Goal: Transaction & Acquisition: Book appointment/travel/reservation

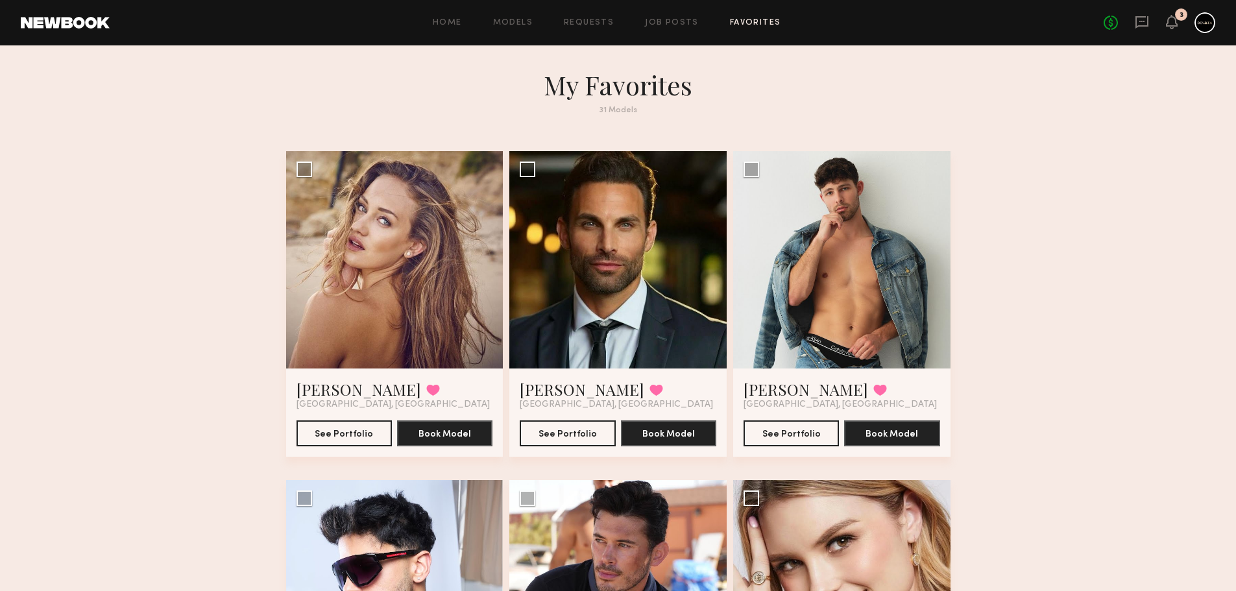
drag, startPoint x: 1143, startPoint y: 21, endPoint x: 1129, endPoint y: 38, distance: 22.6
click at [1118, 42] on header "Home Models Requests Job Posts Favorites Sign Out No fees up to $5,000 3" at bounding box center [618, 22] width 1236 height 45
click at [347, 431] on button "See Portfolio" at bounding box center [344, 433] width 95 height 26
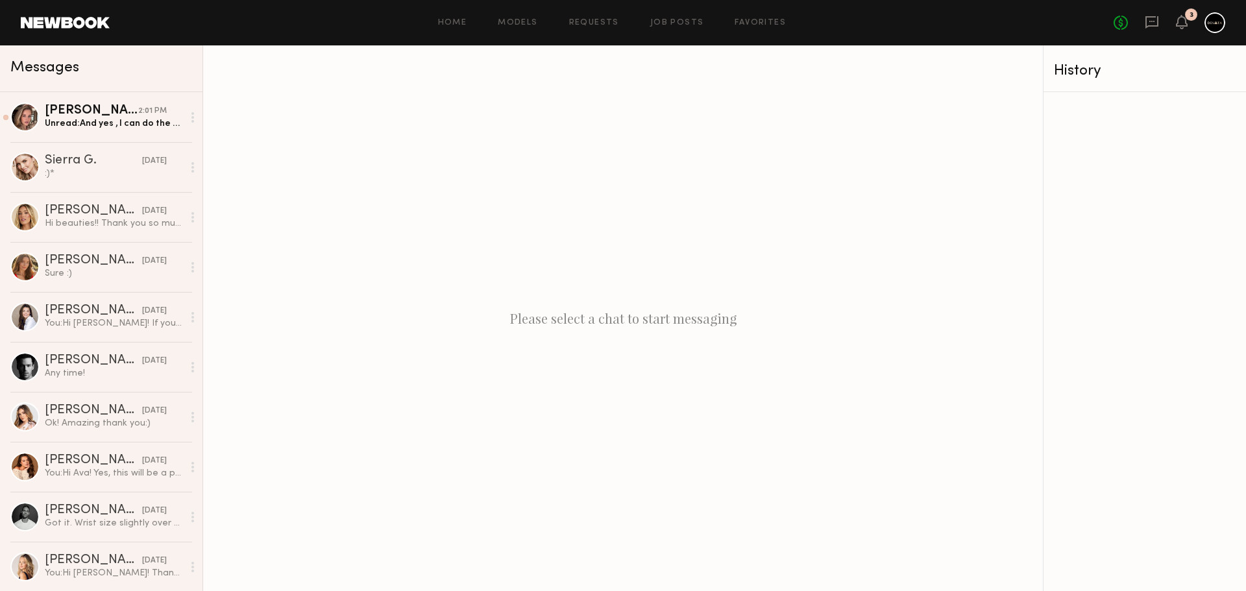
click at [95, 112] on div "Masha B." at bounding box center [91, 110] width 93 height 13
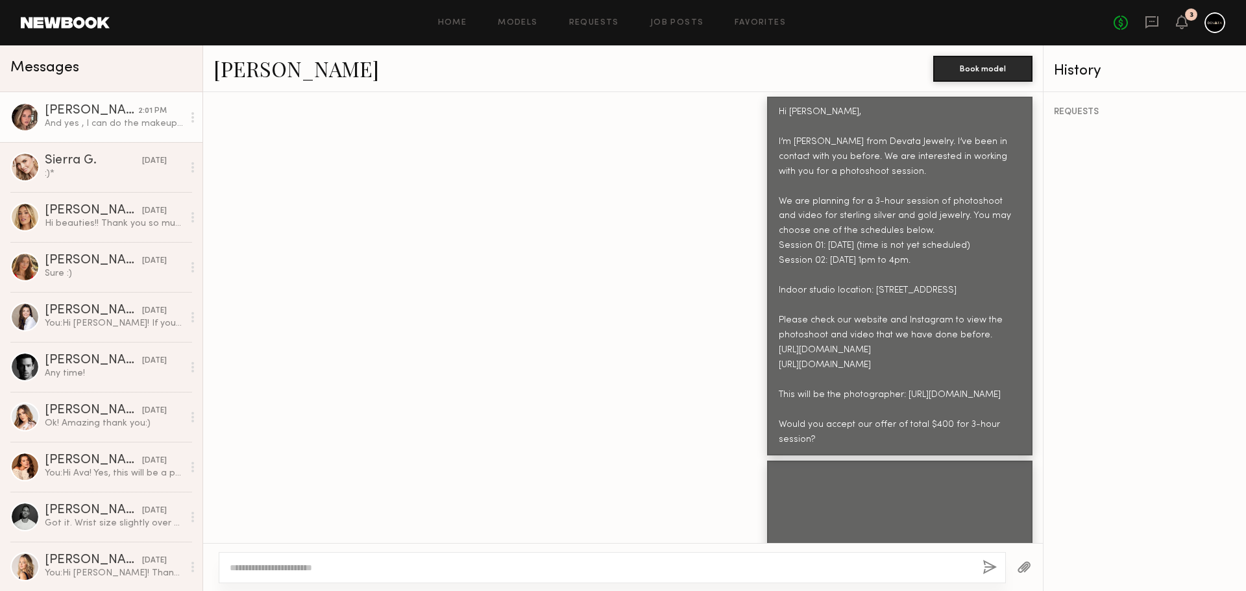
scroll to position [1270, 0]
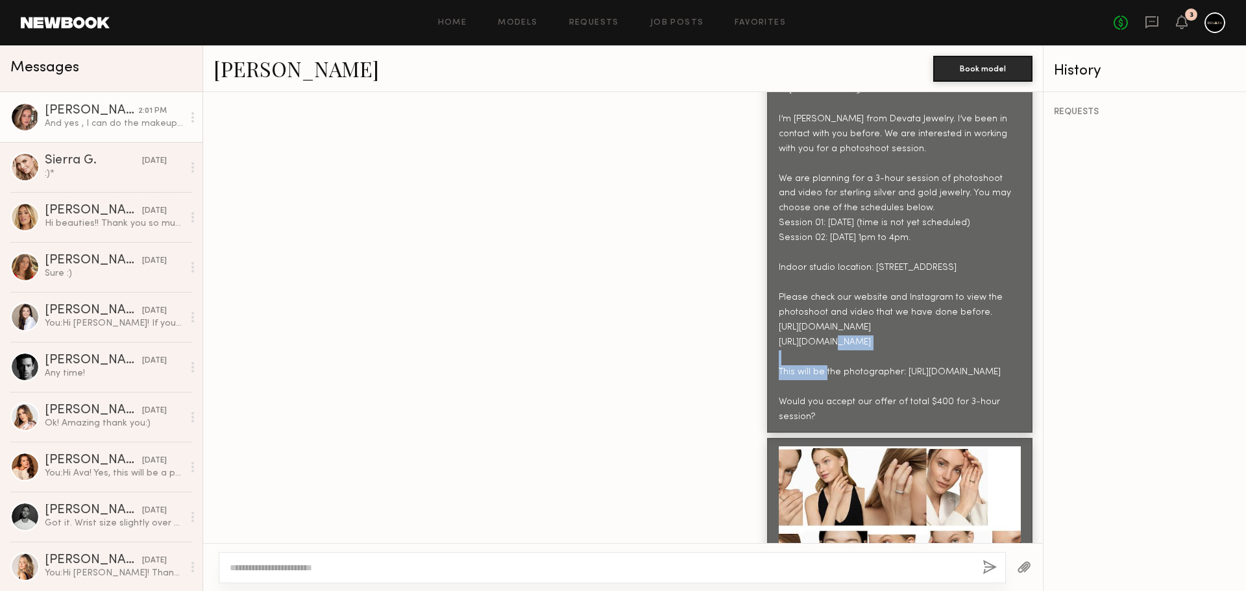
drag, startPoint x: 874, startPoint y: 289, endPoint x: 769, endPoint y: 286, distance: 105.2
click at [779, 286] on div "Hi Masha, I’m Donny from Devata Jewelry. I’ve been in contact with you before. …" at bounding box center [900, 253] width 242 height 343
click at [676, 240] on div "Hi Masha, I’m Donny from Devata Jewelry. I’ve been in contact with you before. …" at bounding box center [623, 240] width 840 height 385
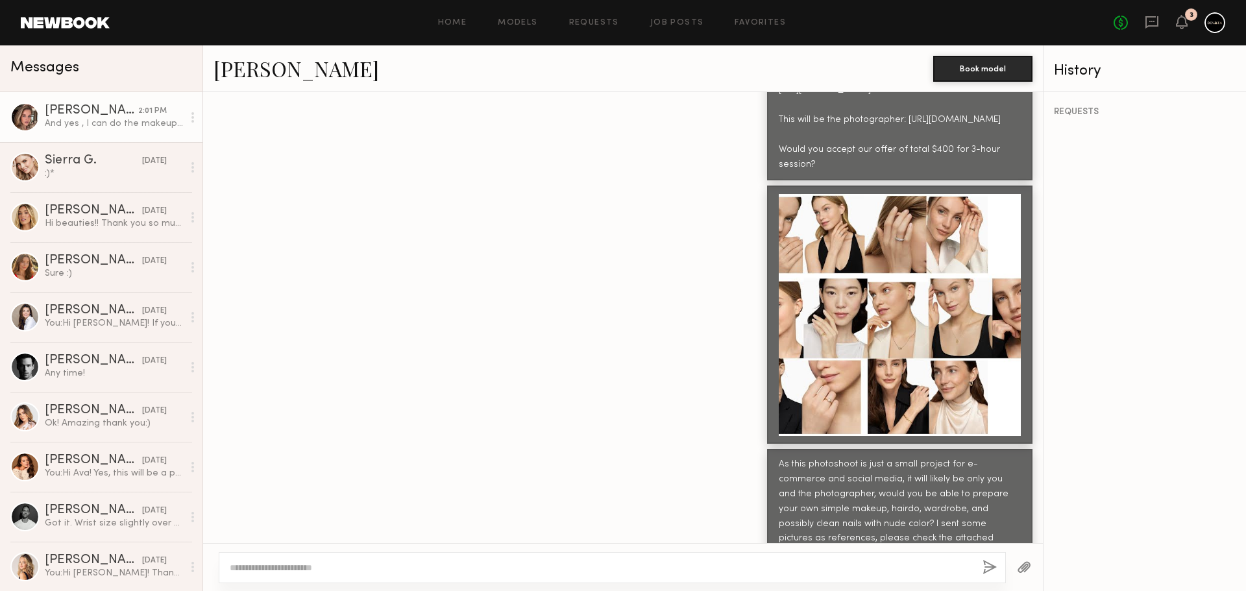
scroll to position [1595, 0]
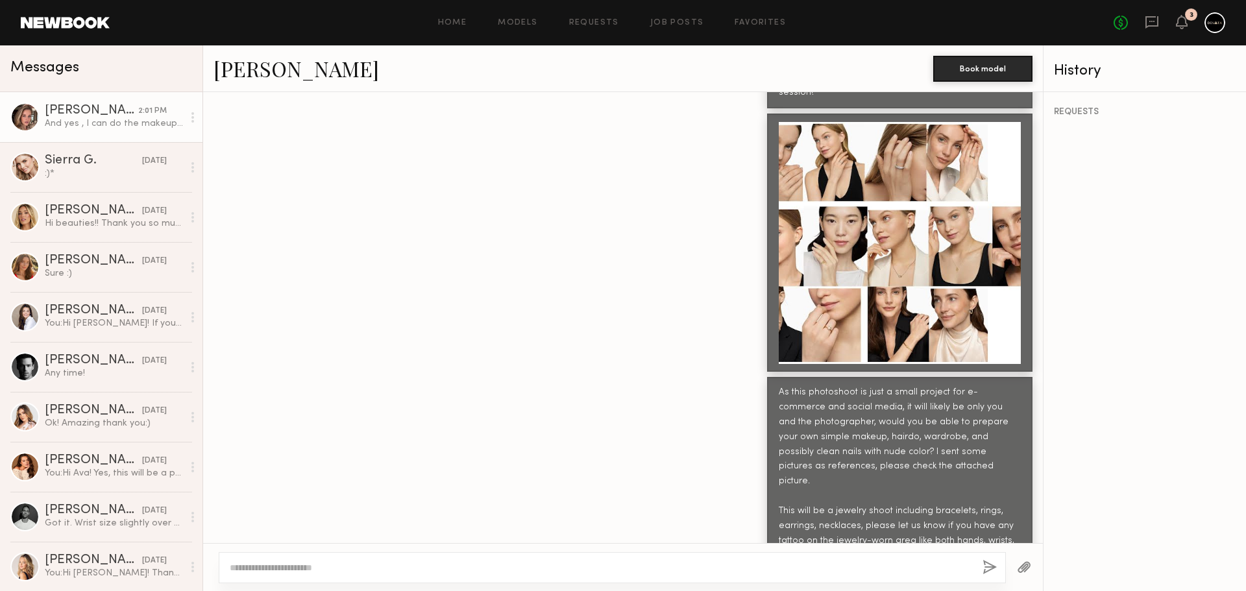
click at [860, 262] on div at bounding box center [900, 243] width 242 height 242
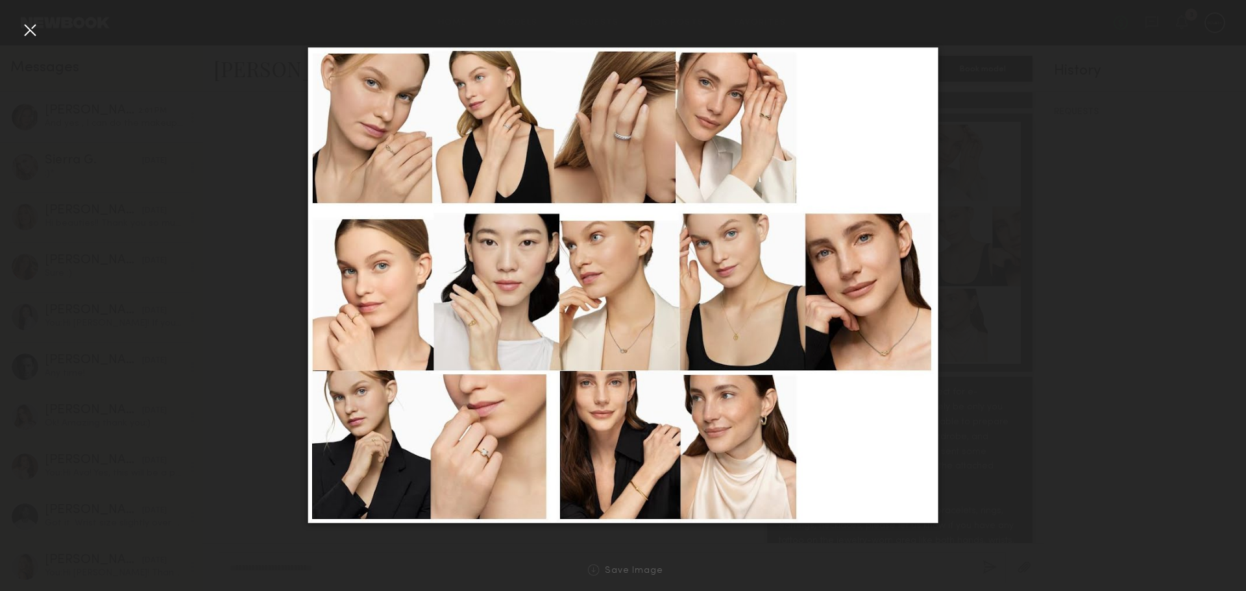
click at [21, 32] on div at bounding box center [29, 29] width 21 height 21
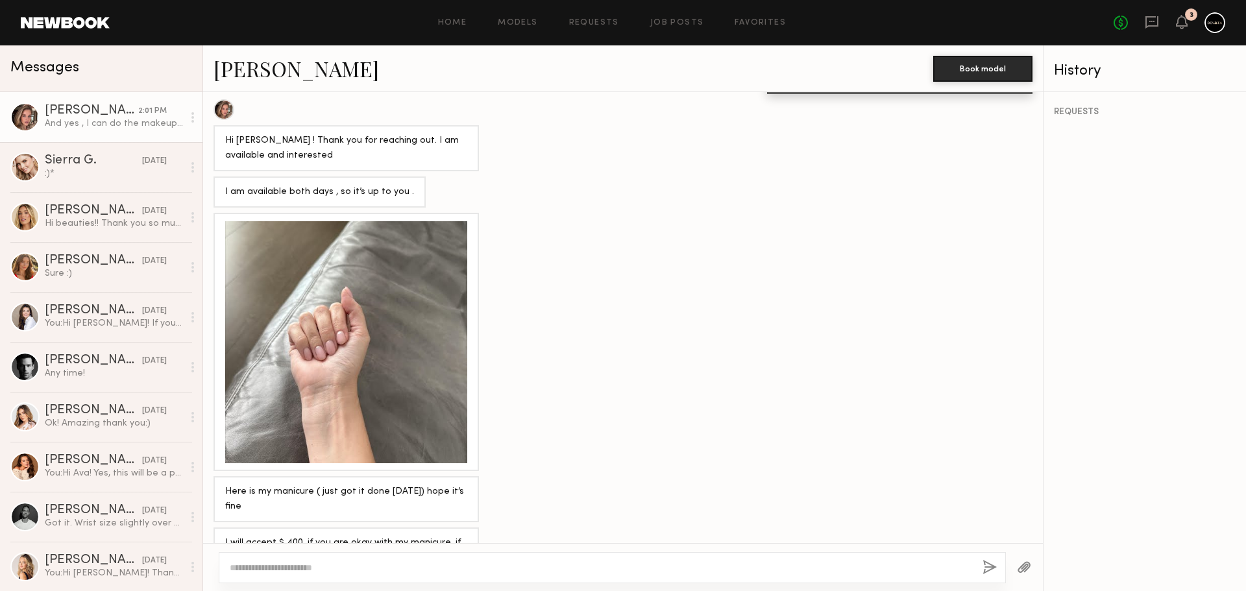
scroll to position [2179, 0]
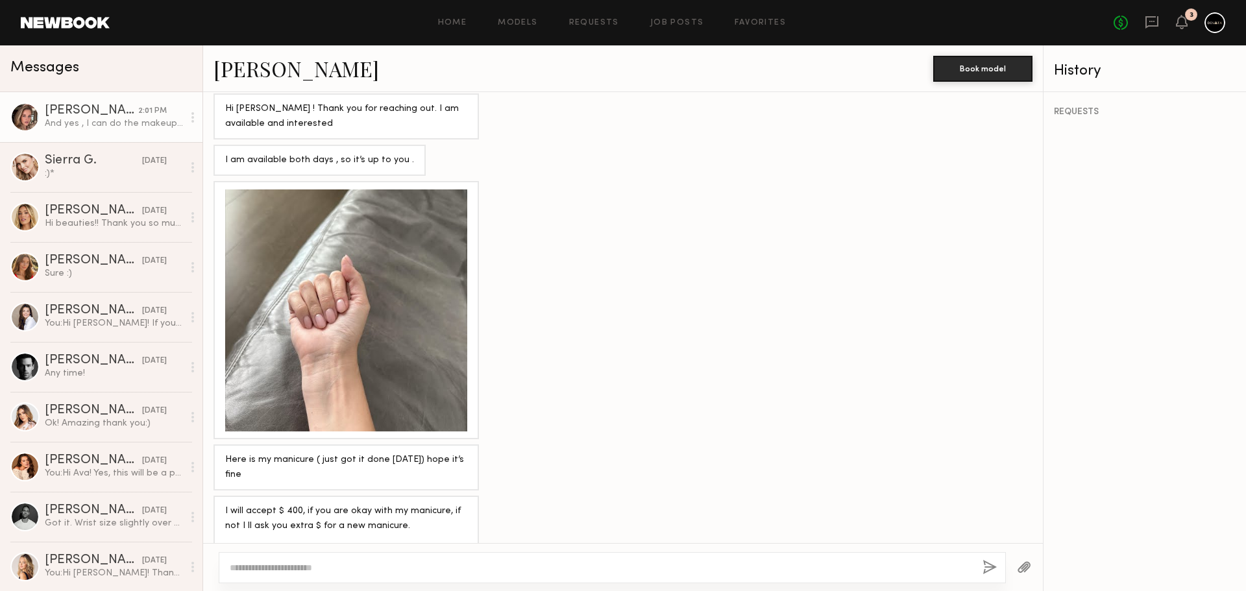
click at [357, 253] on div at bounding box center [346, 311] width 242 height 242
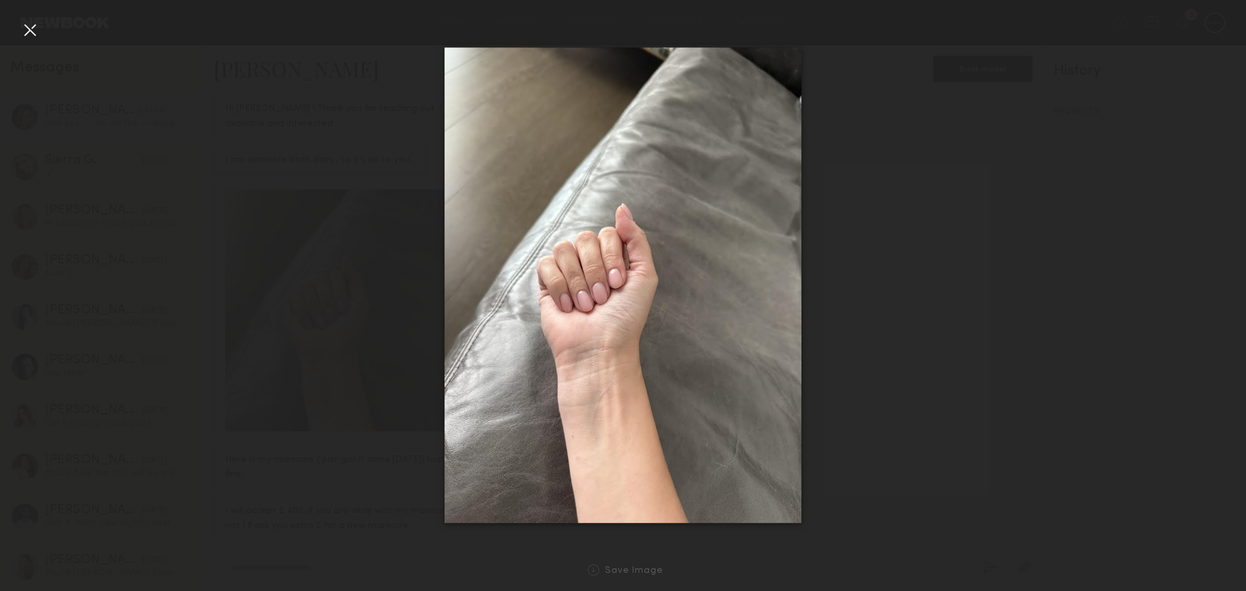
click at [642, 288] on img at bounding box center [623, 285] width 357 height 476
click at [32, 31] on div at bounding box center [29, 29] width 21 height 21
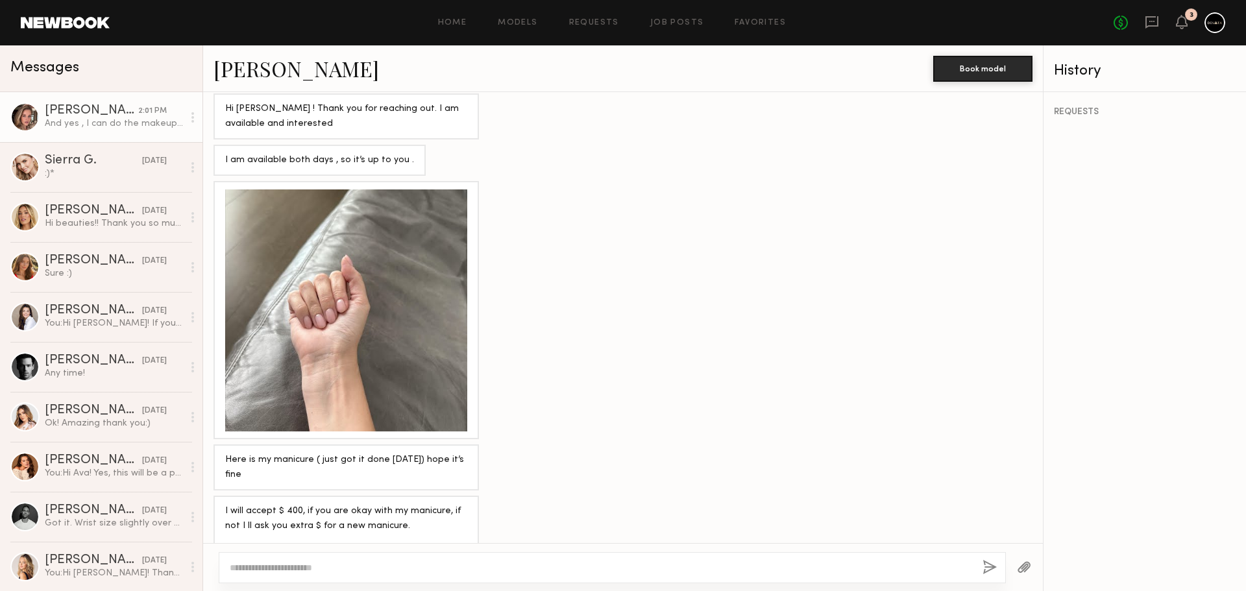
scroll to position [2227, 0]
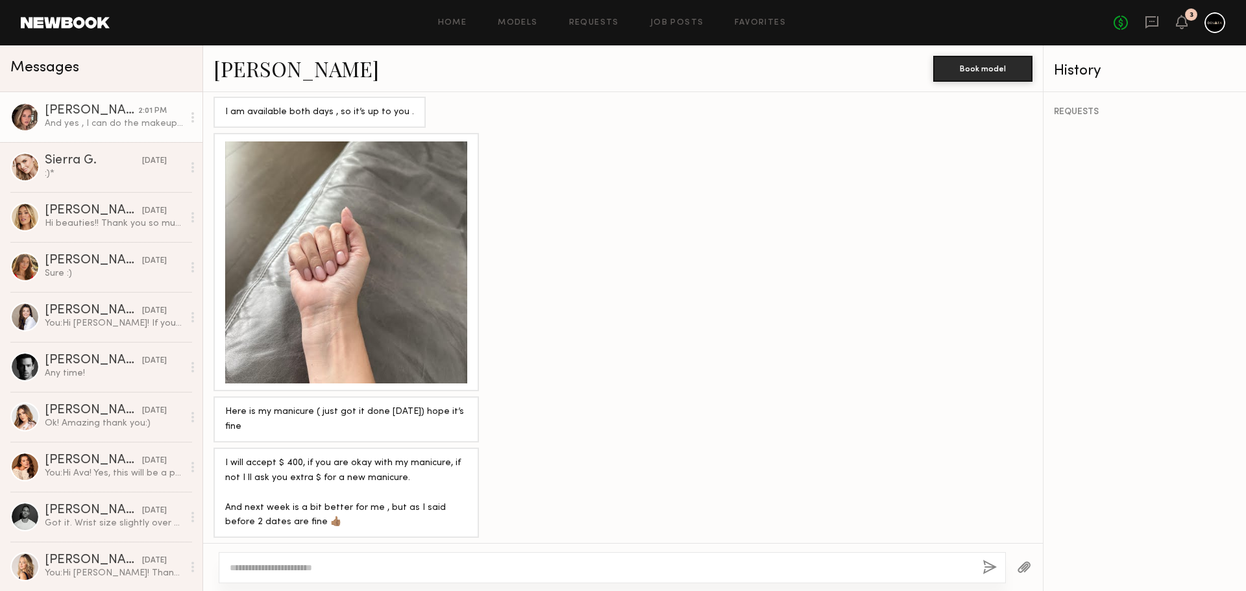
click at [458, 565] on textarea at bounding box center [601, 567] width 743 height 13
type textarea "**********"
click at [366, 576] on div "**********" at bounding box center [612, 554] width 787 height 57
drag, startPoint x: 367, startPoint y: 570, endPoint x: 193, endPoint y: 519, distance: 181.2
click at [193, 519] on div "Messages Masha B. 2:01 PM And yes , I can do the makeup and hair by myself 👌🏼 S…" at bounding box center [623, 318] width 1246 height 546
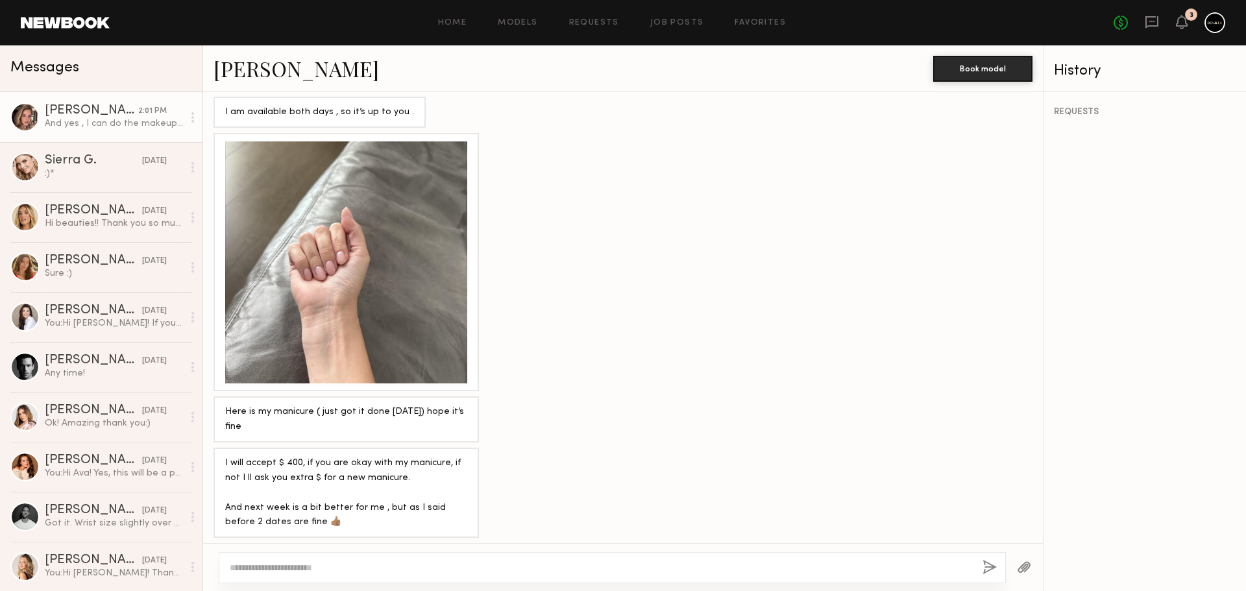
click at [352, 246] on div at bounding box center [346, 262] width 242 height 242
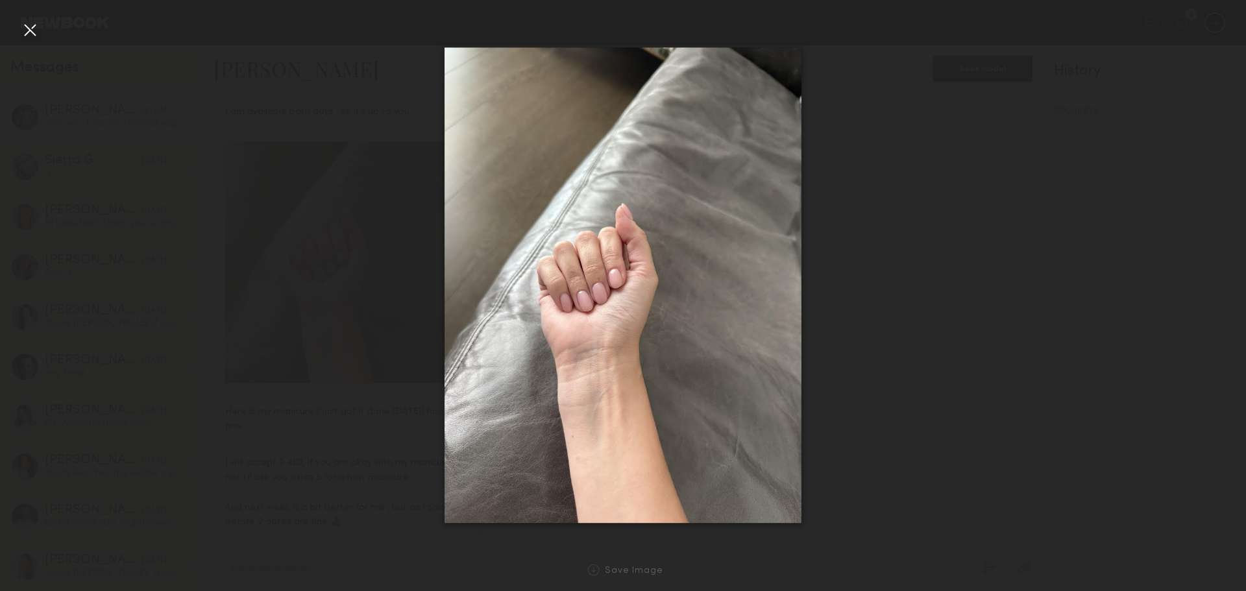
click at [27, 29] on div at bounding box center [29, 29] width 21 height 21
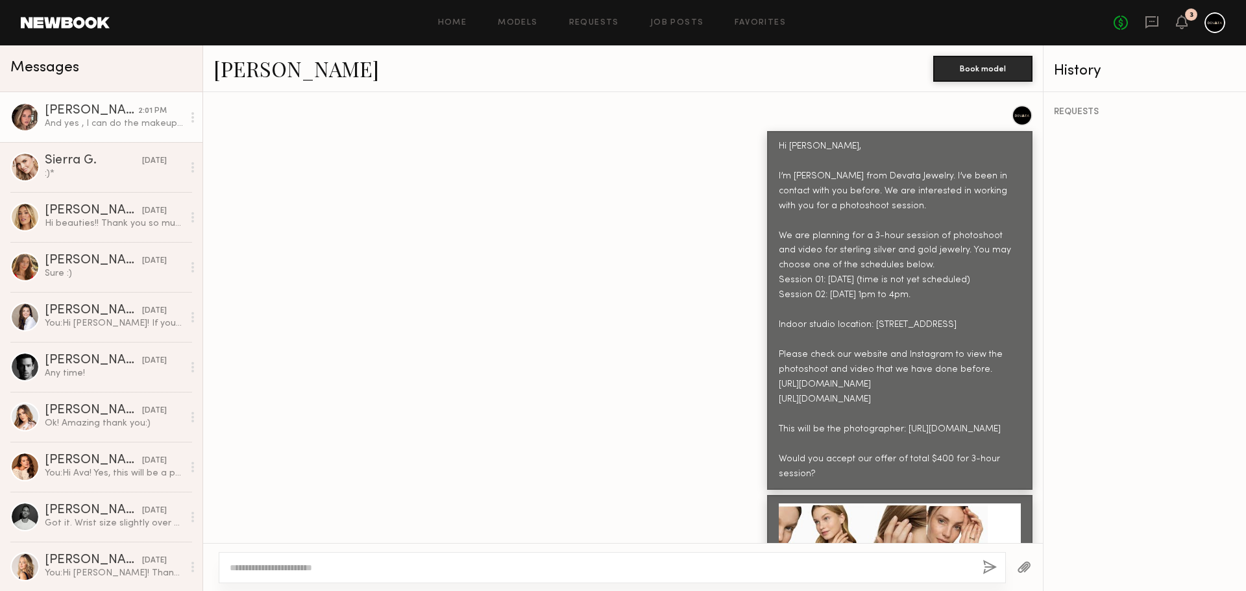
scroll to position [1188, 0]
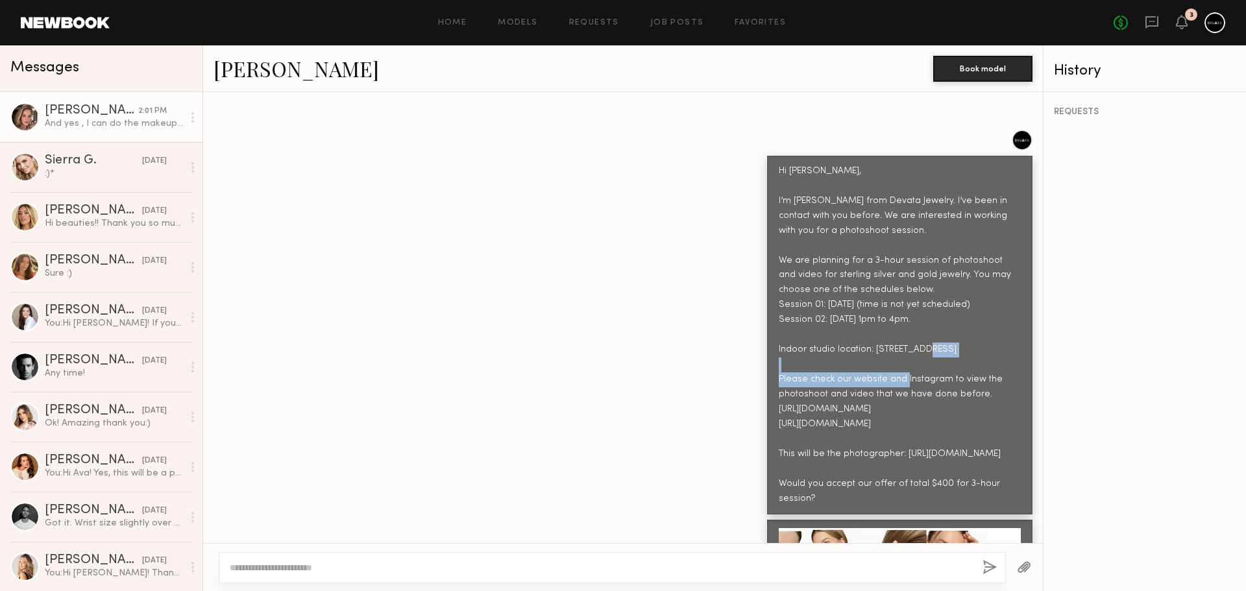
drag, startPoint x: 845, startPoint y: 306, endPoint x: 864, endPoint y: 294, distance: 22.2
click at [864, 294] on div "Hi Masha, I’m Donny from Devata Jewelry. I’ve been in contact with you before. …" at bounding box center [900, 335] width 242 height 343
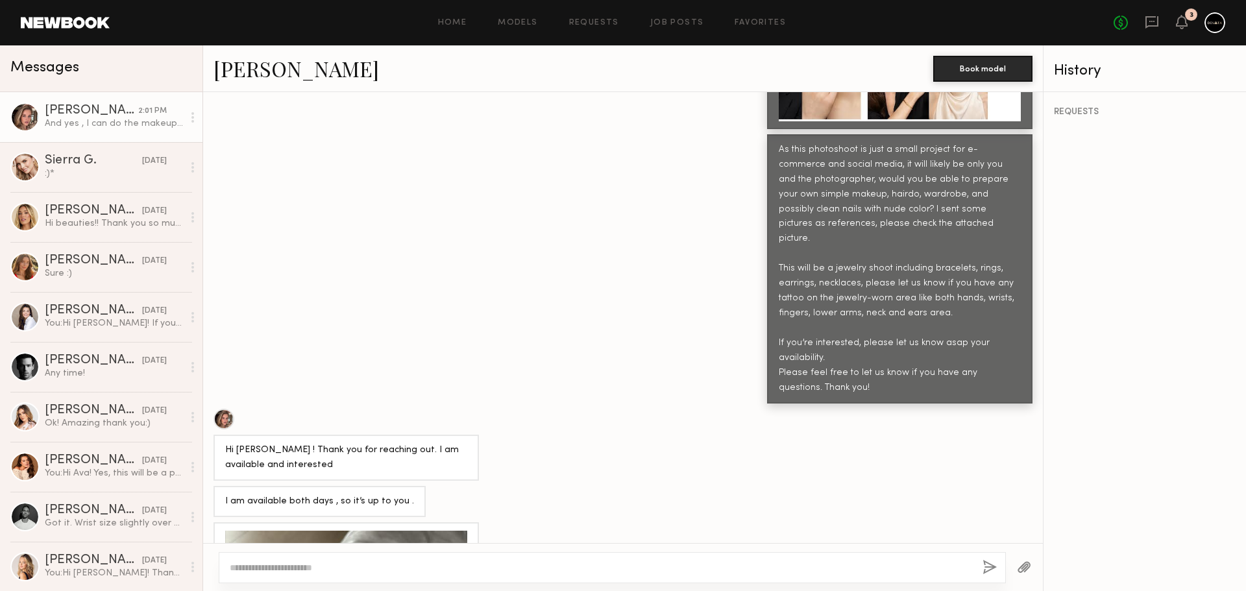
scroll to position [1902, 0]
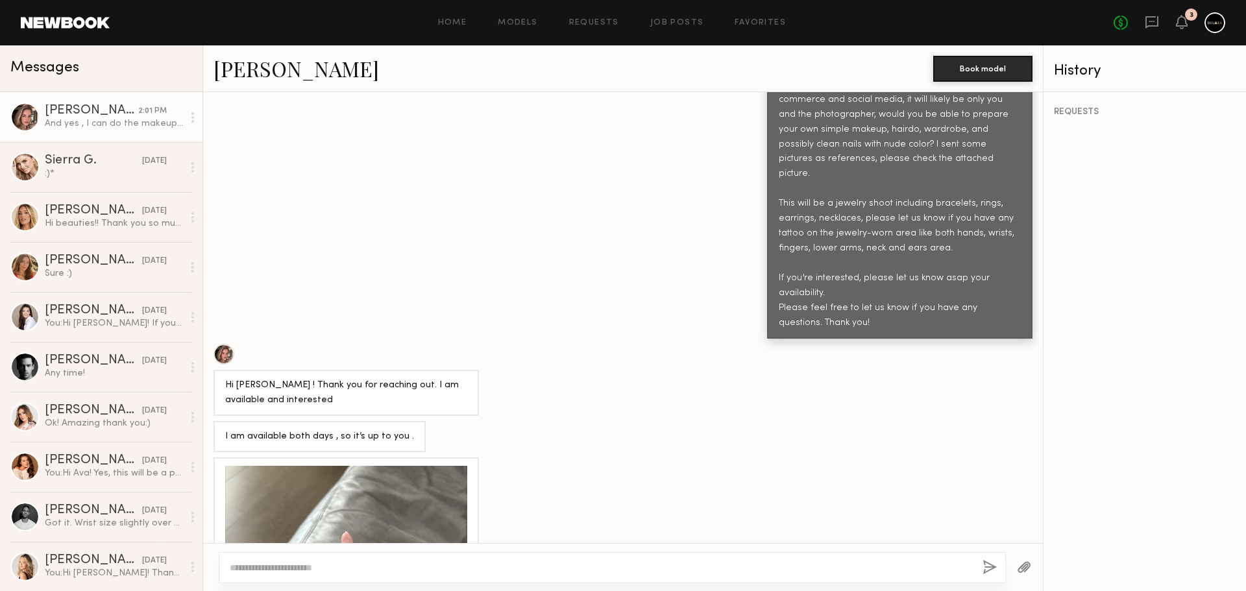
click at [321, 552] on div at bounding box center [612, 567] width 787 height 31
click at [309, 571] on textarea at bounding box center [601, 567] width 743 height 13
paste textarea "**********"
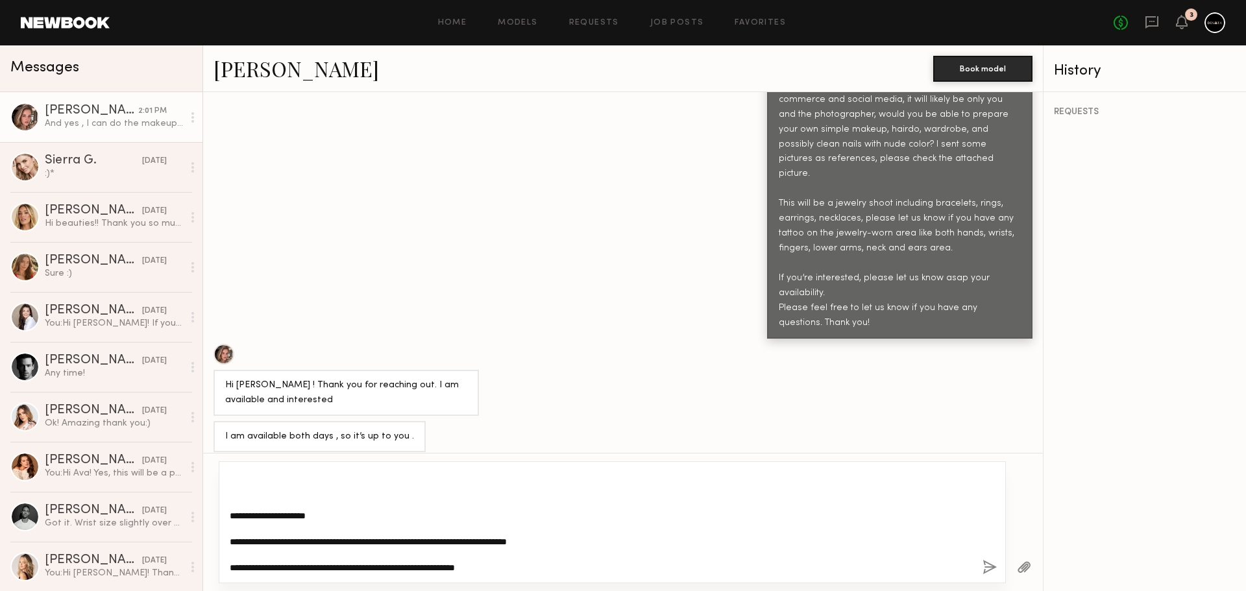
scroll to position [78, 0]
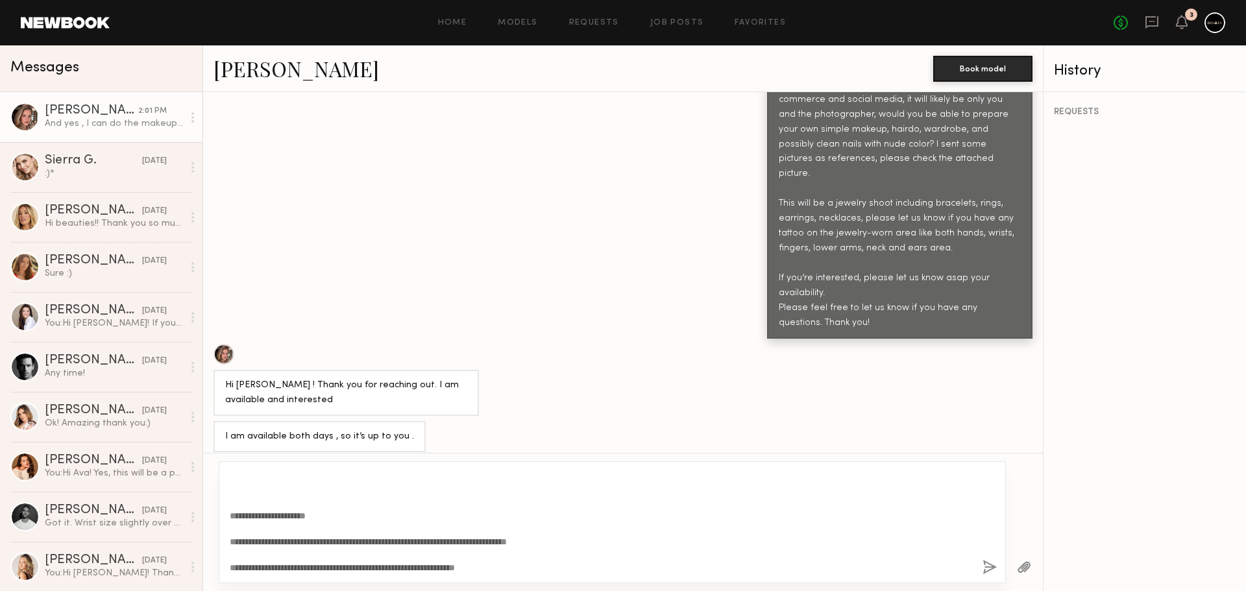
drag, startPoint x: 974, startPoint y: 543, endPoint x: 969, endPoint y: 533, distance: 10.7
click at [969, 533] on div "**********" at bounding box center [612, 522] width 787 height 122
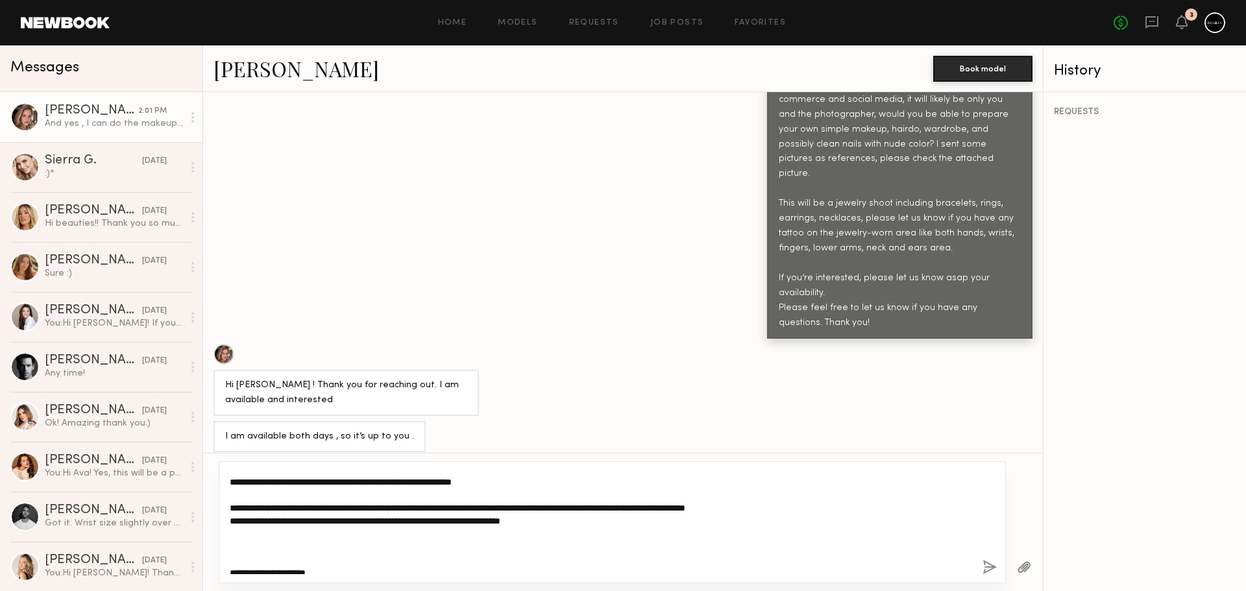
scroll to position [0, 0]
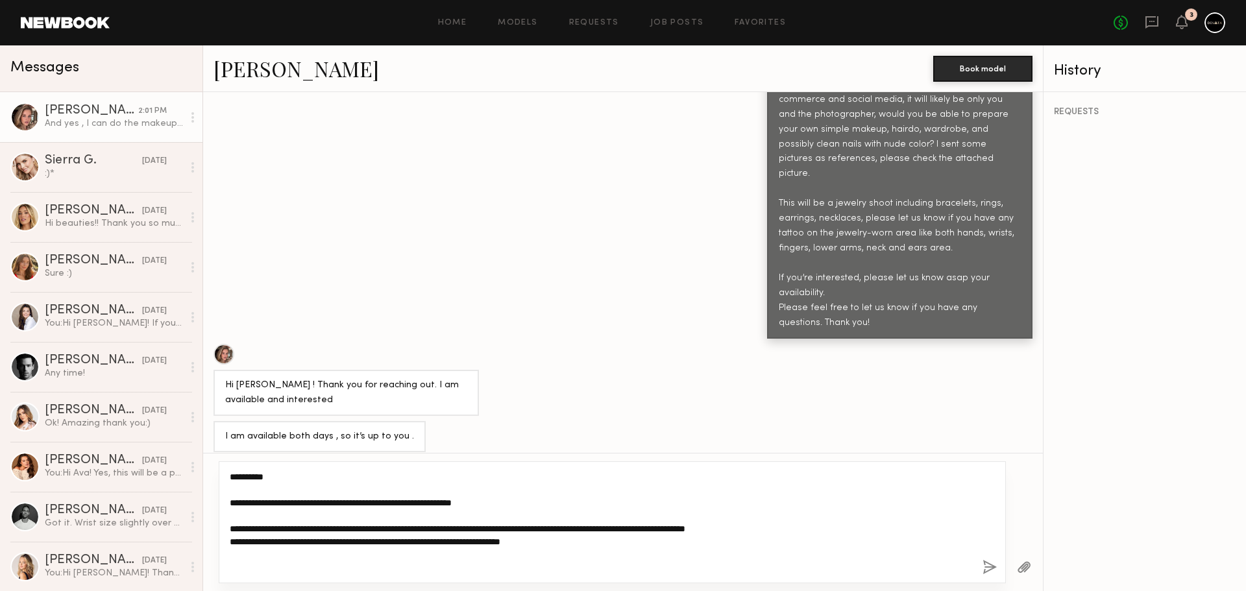
click at [325, 530] on textarea "**********" at bounding box center [601, 523] width 743 height 104
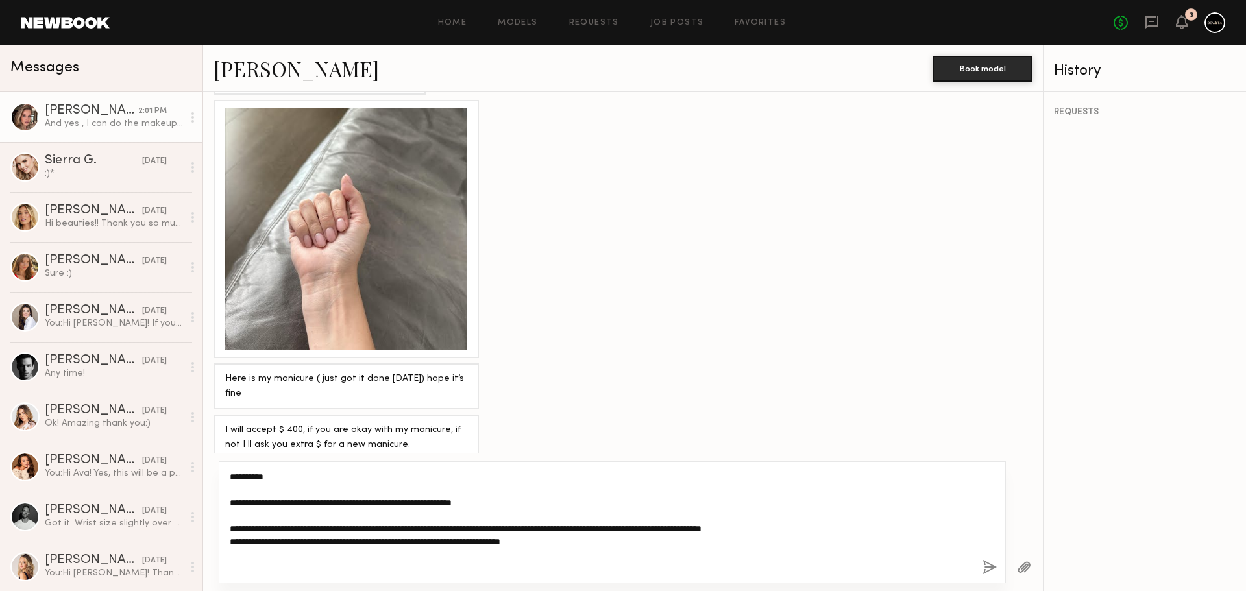
scroll to position [2317, 0]
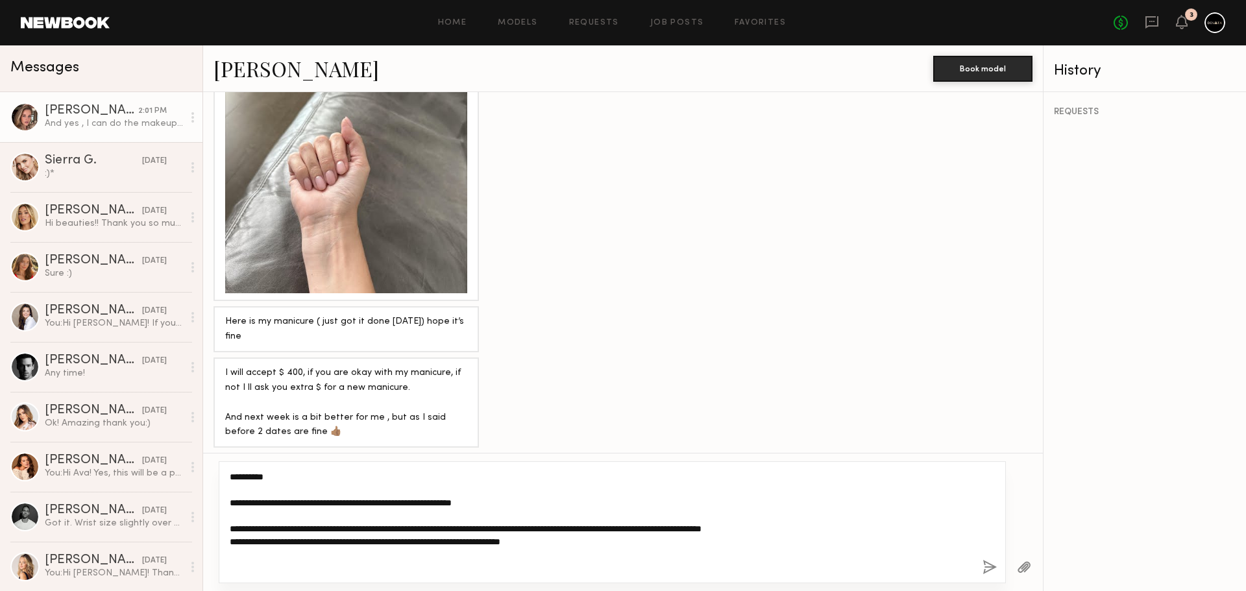
click at [571, 561] on textarea "**********" at bounding box center [601, 523] width 743 height 104
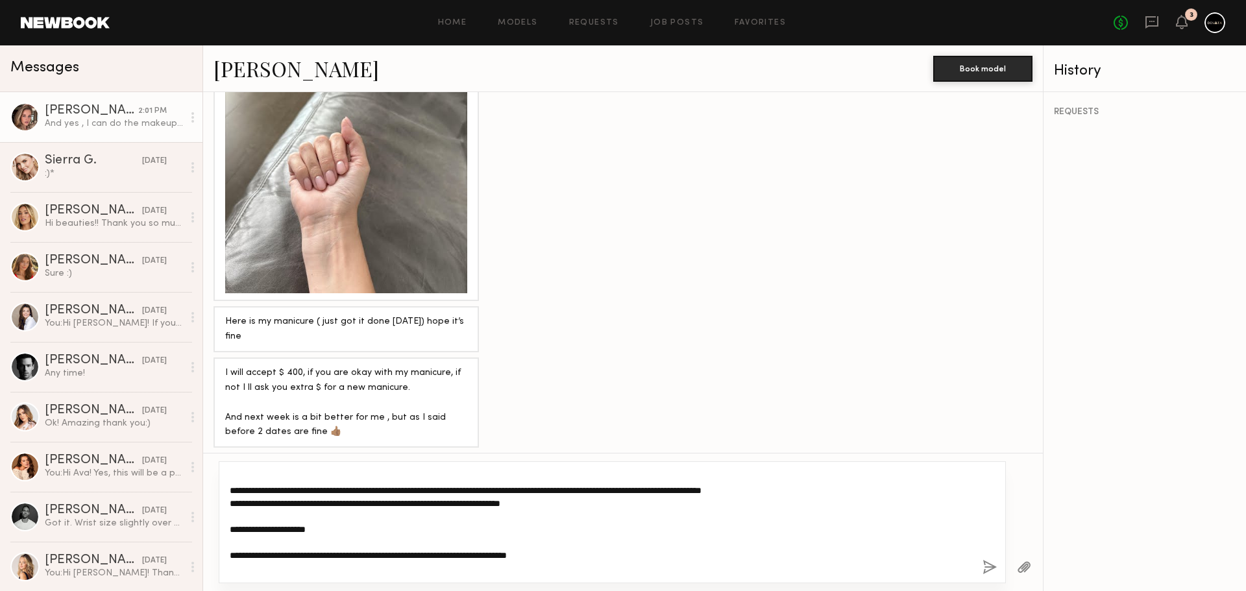
scroll to position [51, 0]
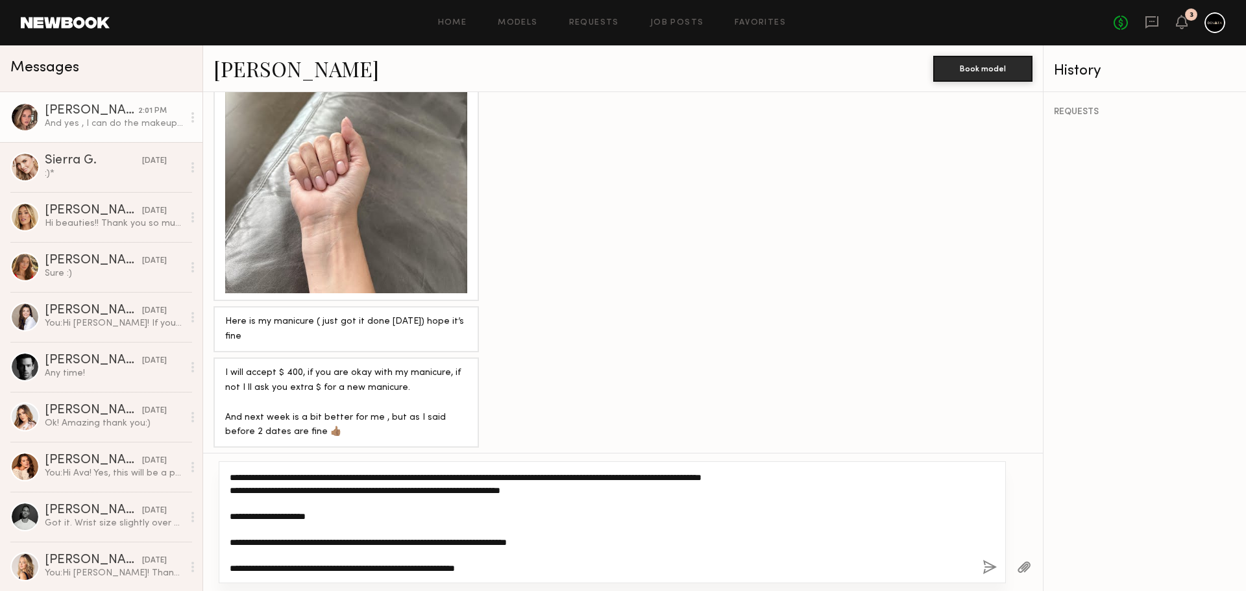
click at [334, 520] on textarea "**********" at bounding box center [601, 523] width 743 height 104
click at [558, 556] on textarea "**********" at bounding box center [601, 523] width 743 height 104
click at [511, 559] on textarea "**********" at bounding box center [601, 523] width 743 height 104
click at [520, 571] on textarea "**********" at bounding box center [601, 523] width 743 height 104
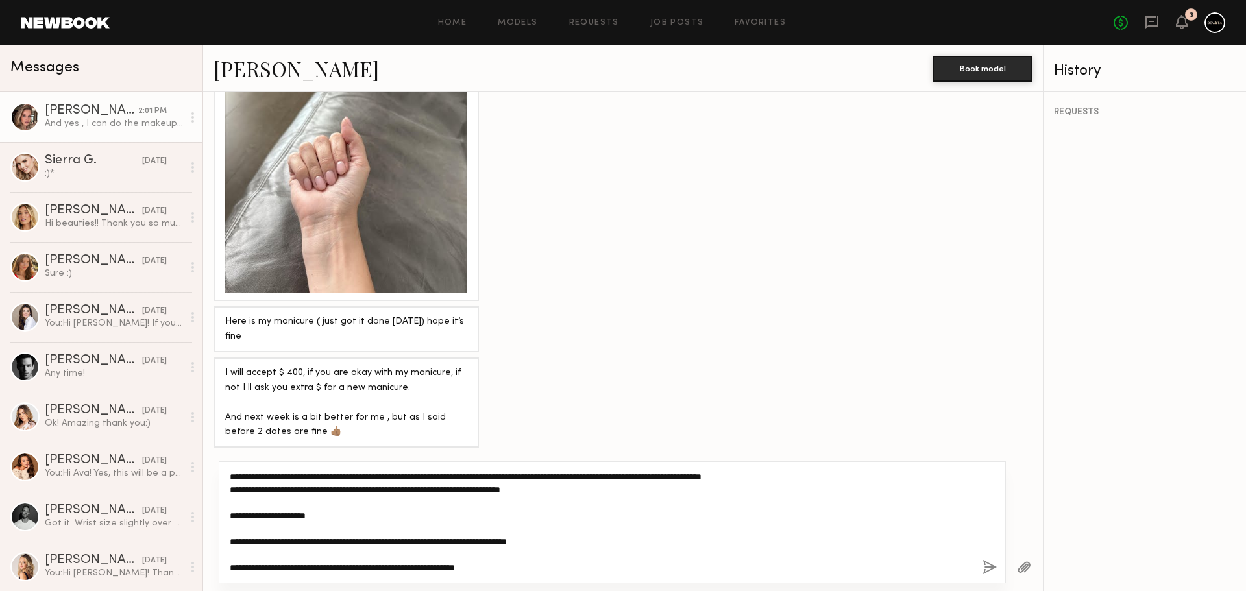
type textarea "**********"
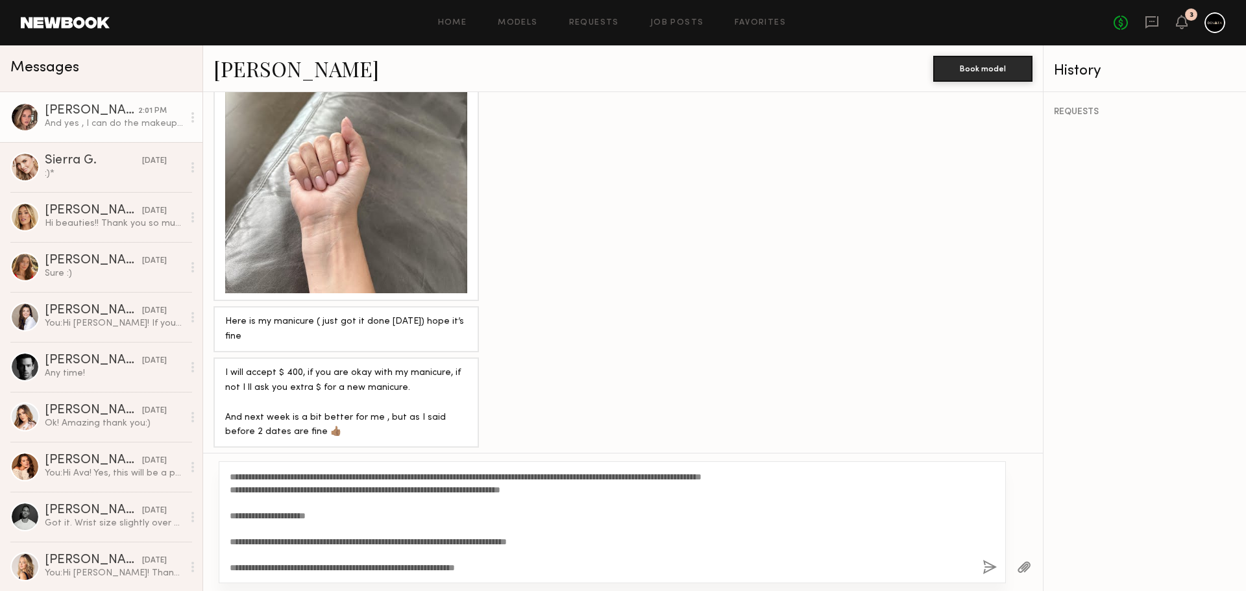
click at [993, 568] on button "button" at bounding box center [990, 568] width 14 height 16
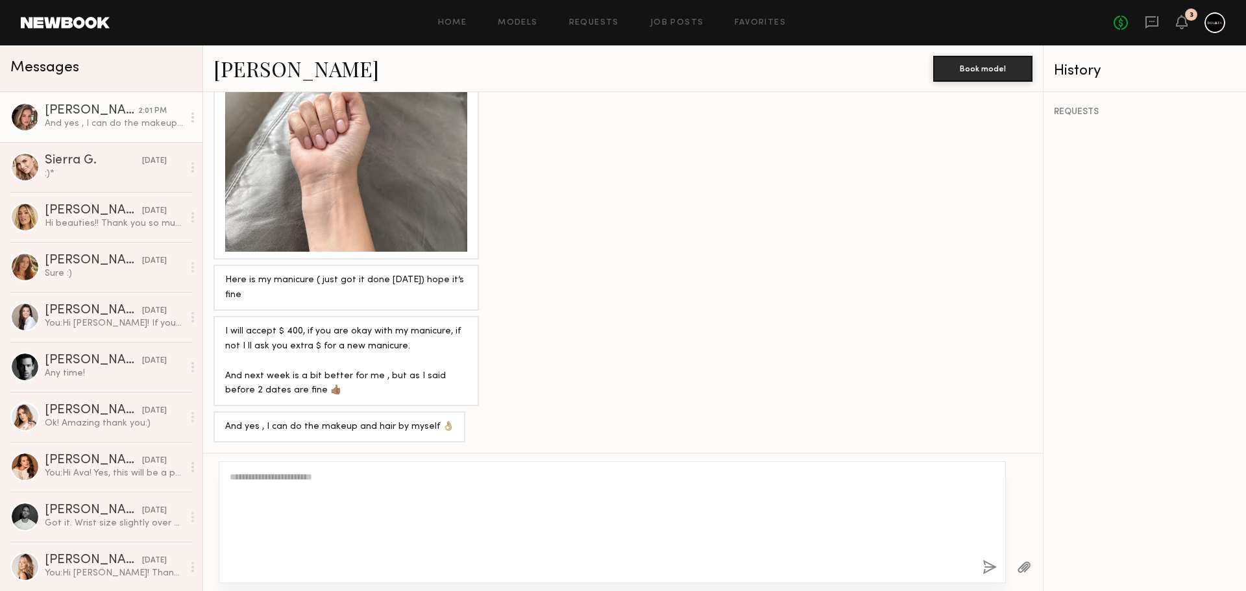
scroll to position [0, 0]
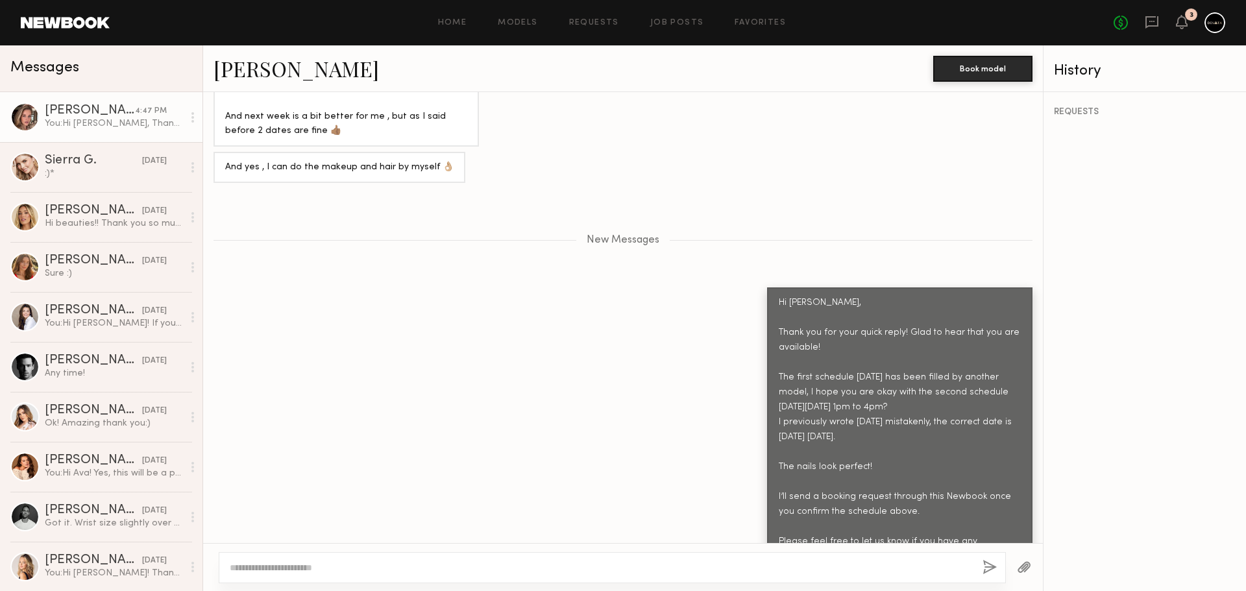
click at [75, 164] on div "Sierra G." at bounding box center [93, 160] width 97 height 13
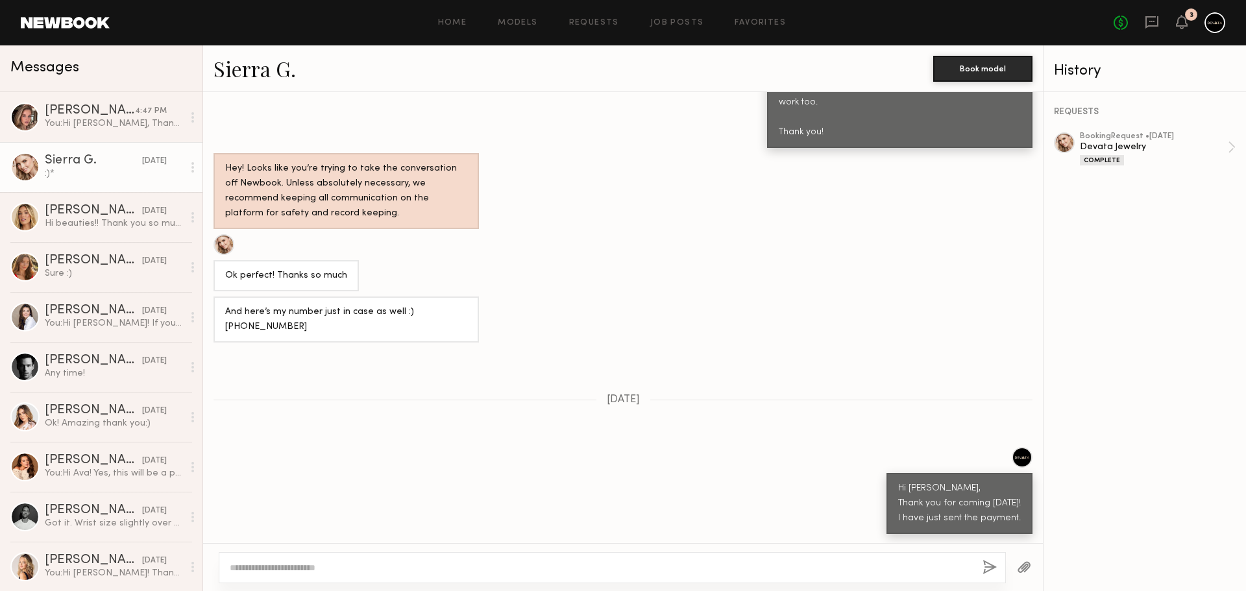
scroll to position [341, 0]
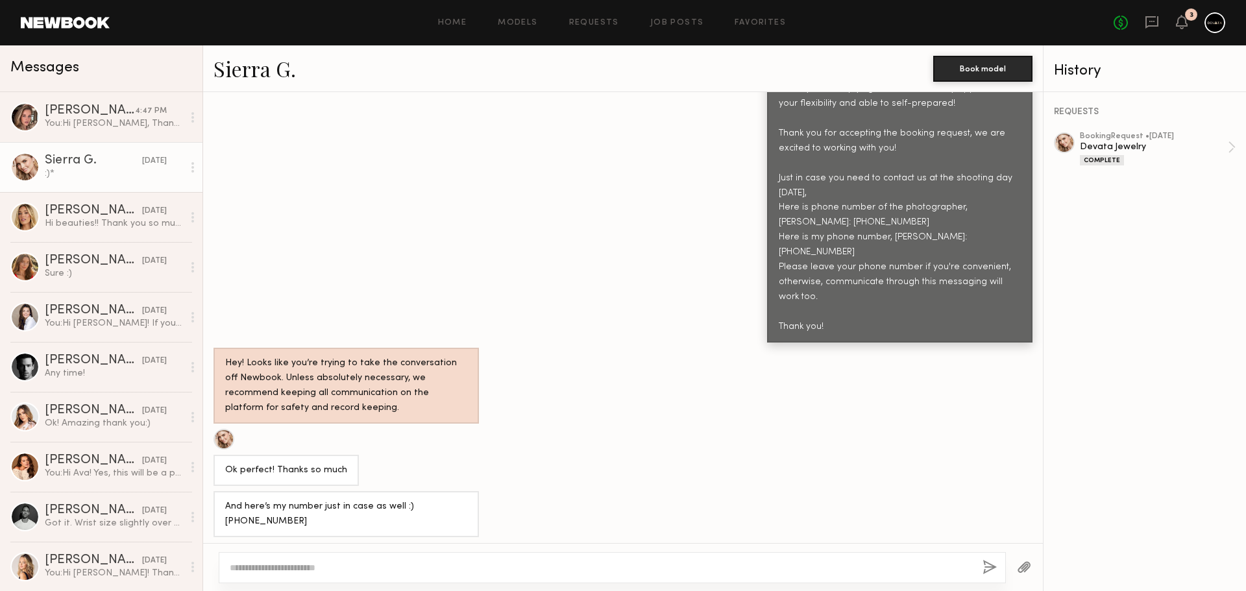
click at [66, 117] on div "Masha B." at bounding box center [90, 110] width 90 height 13
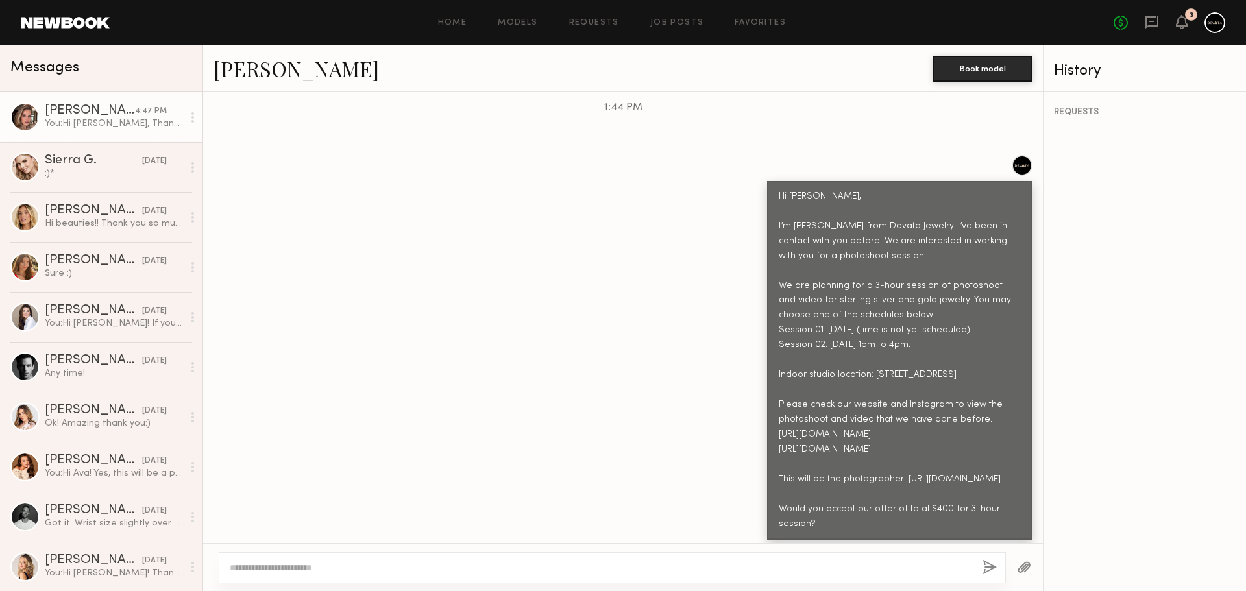
scroll to position [1219, 0]
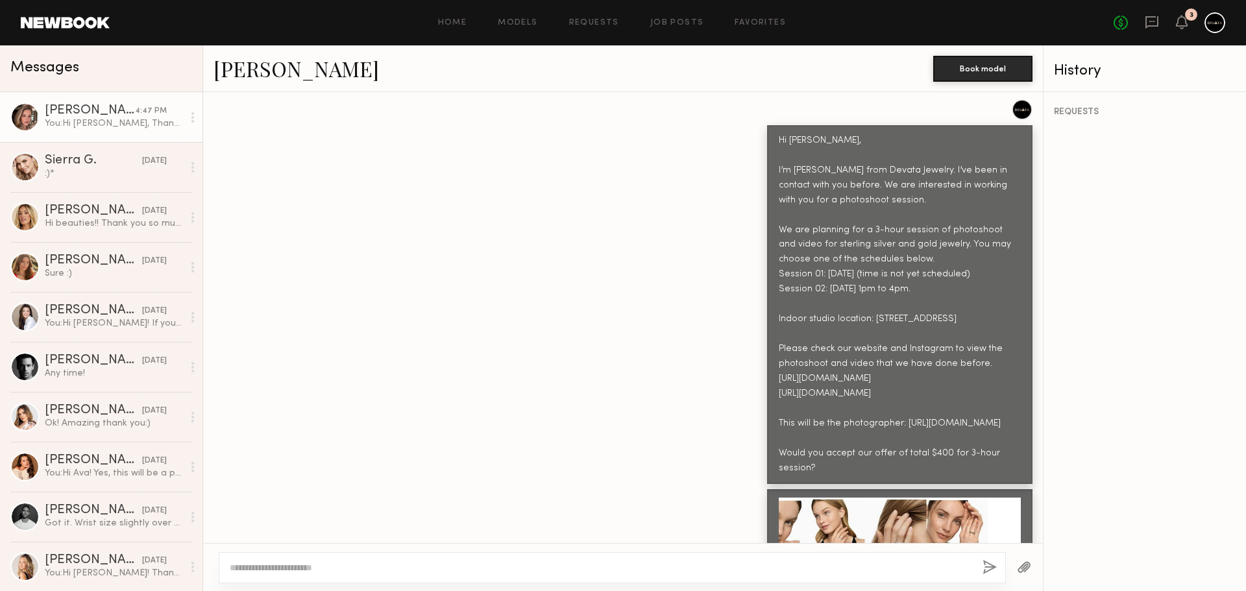
drag, startPoint x: 810, startPoint y: 439, endPoint x: 773, endPoint y: 426, distance: 39.0
click at [779, 426] on div "Hi Masha, I’m Donny from Devata Jewelry. I’ve been in contact with you before. …" at bounding box center [900, 305] width 242 height 343
copy div "Would you accept our offer of total $400 for 3-hour session?"
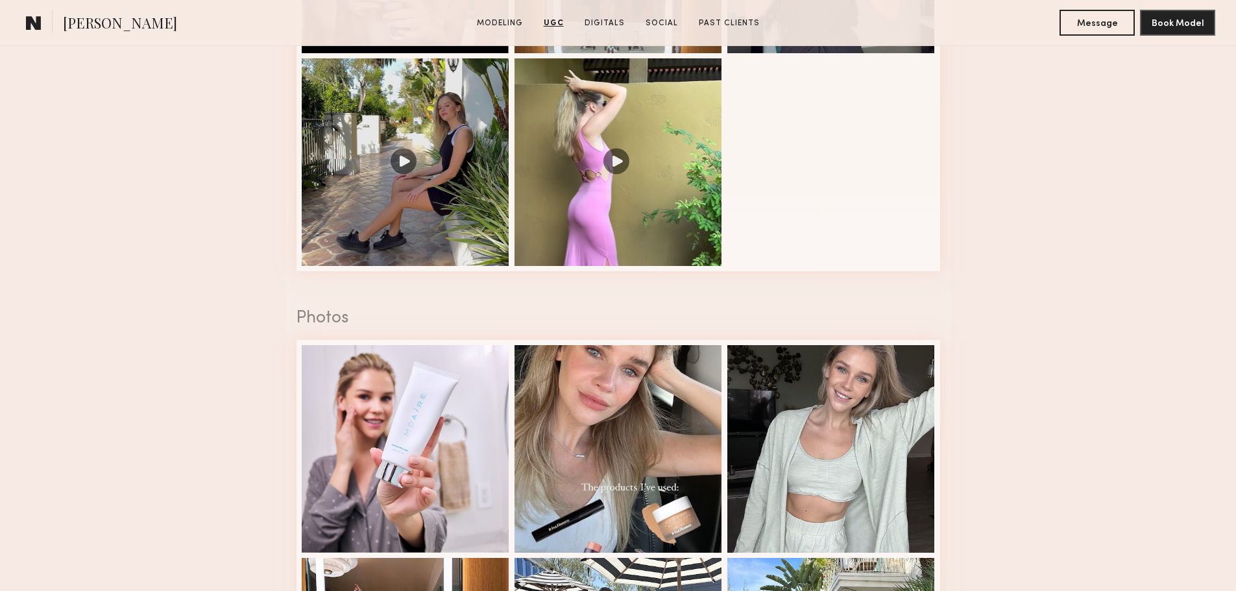
scroll to position [1687, 0]
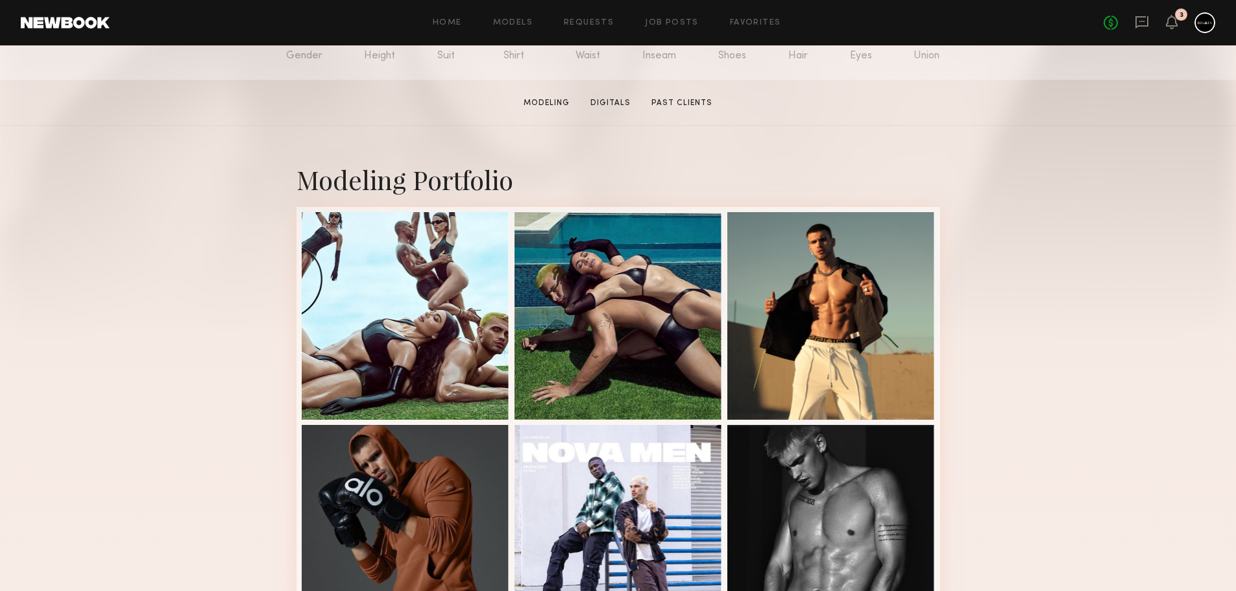
scroll to position [195, 0]
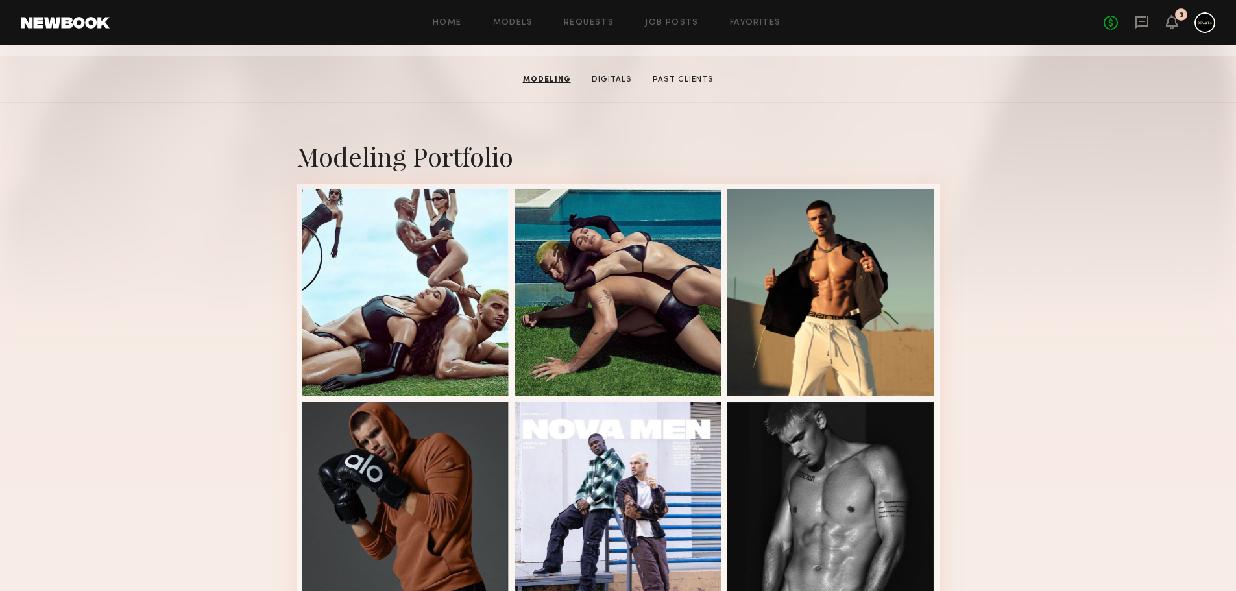
click at [360, 328] on div at bounding box center [406, 293] width 208 height 208
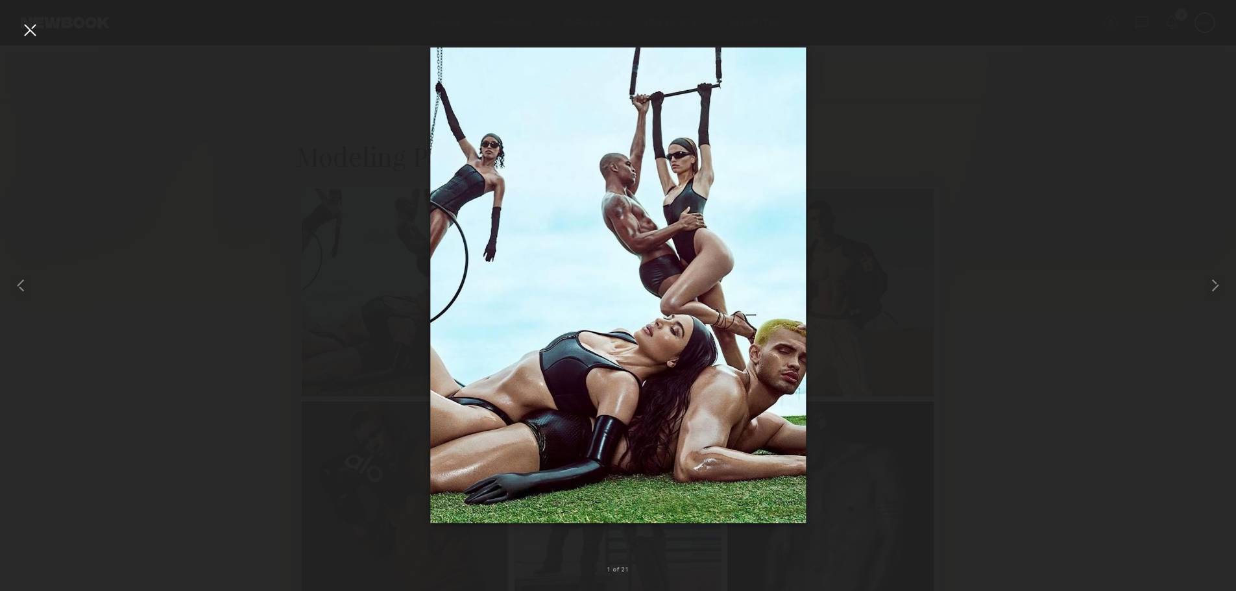
click at [1215, 289] on common-icon at bounding box center [1215, 285] width 21 height 21
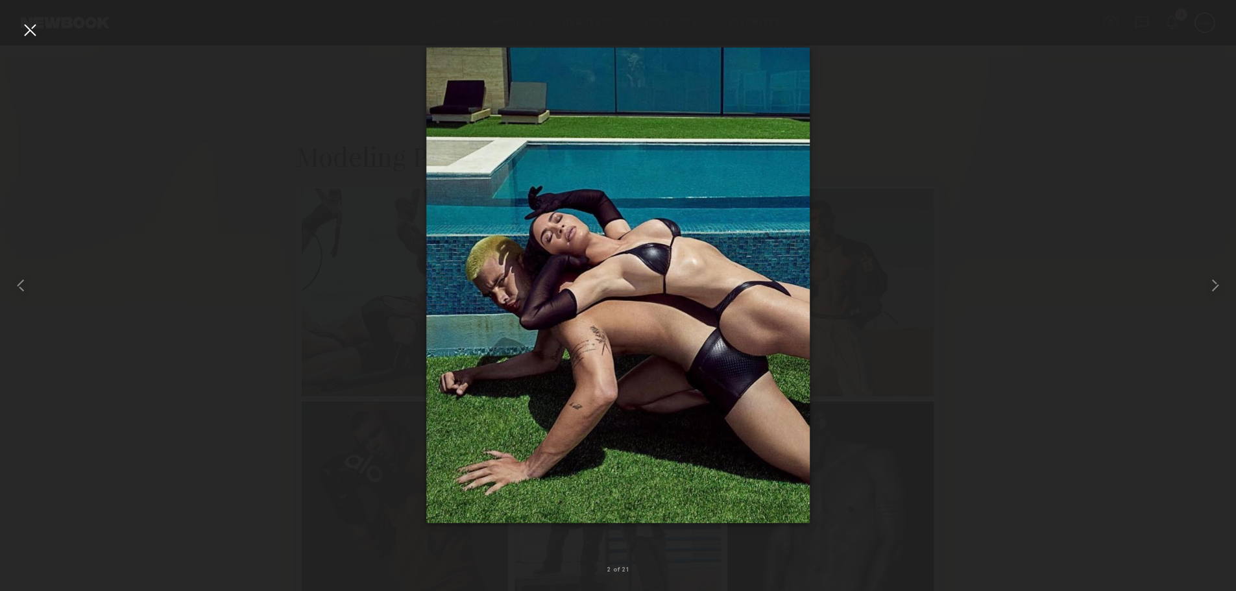
click at [1215, 289] on common-icon at bounding box center [1215, 285] width 21 height 21
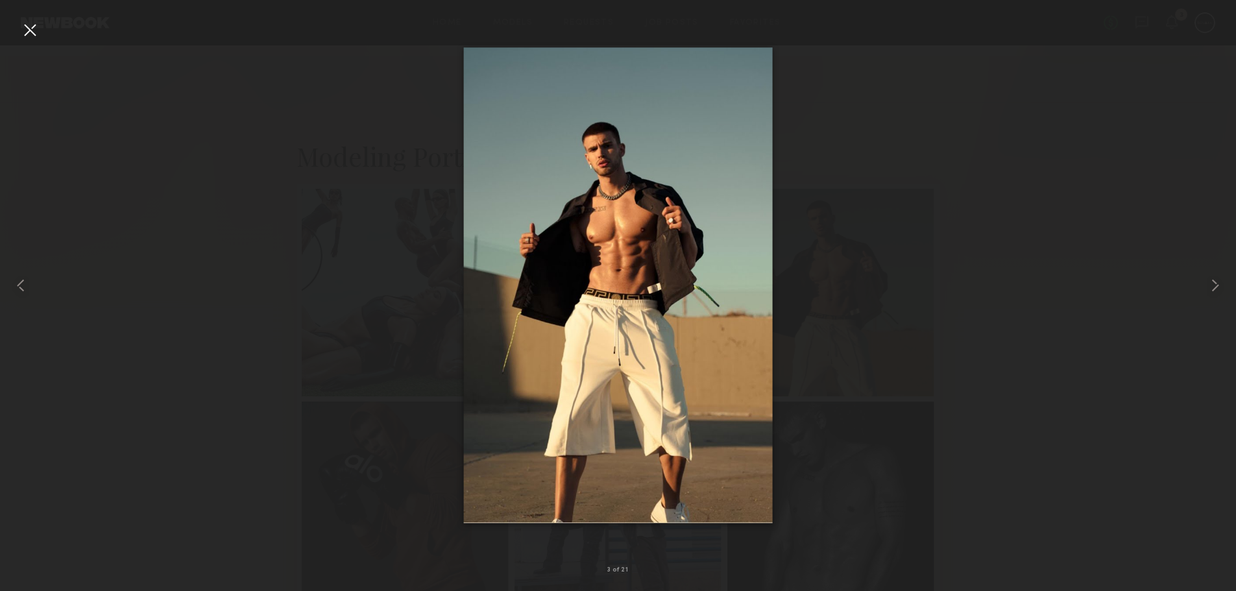
click at [1215, 289] on common-icon at bounding box center [1215, 285] width 21 height 21
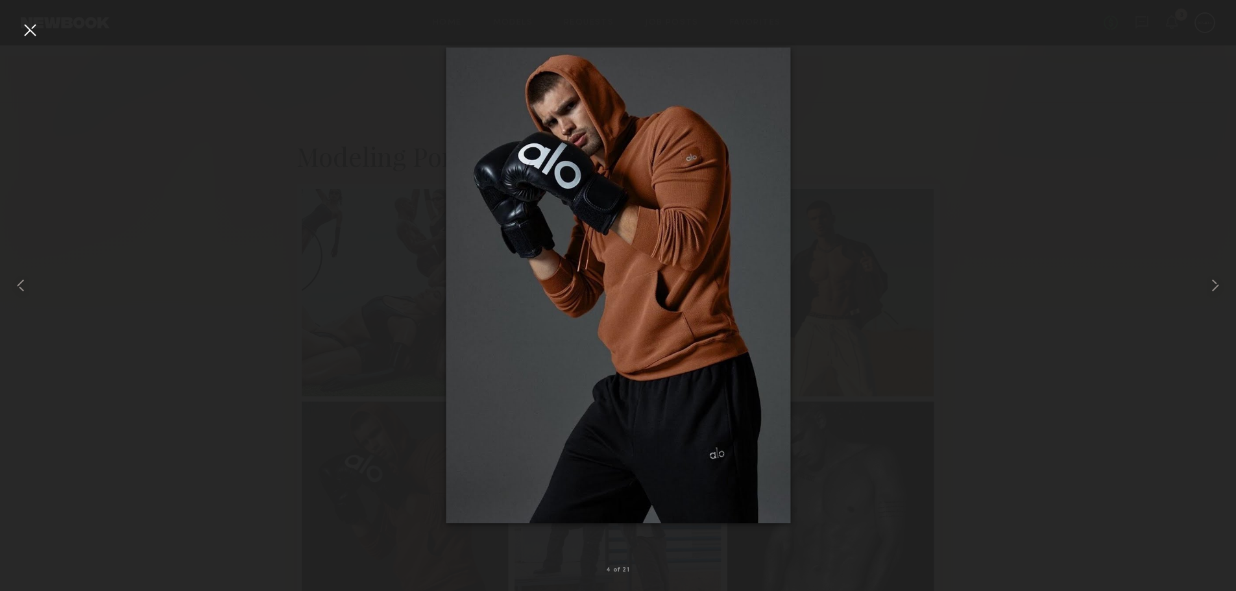
click at [1215, 293] on common-icon at bounding box center [1215, 285] width 21 height 21
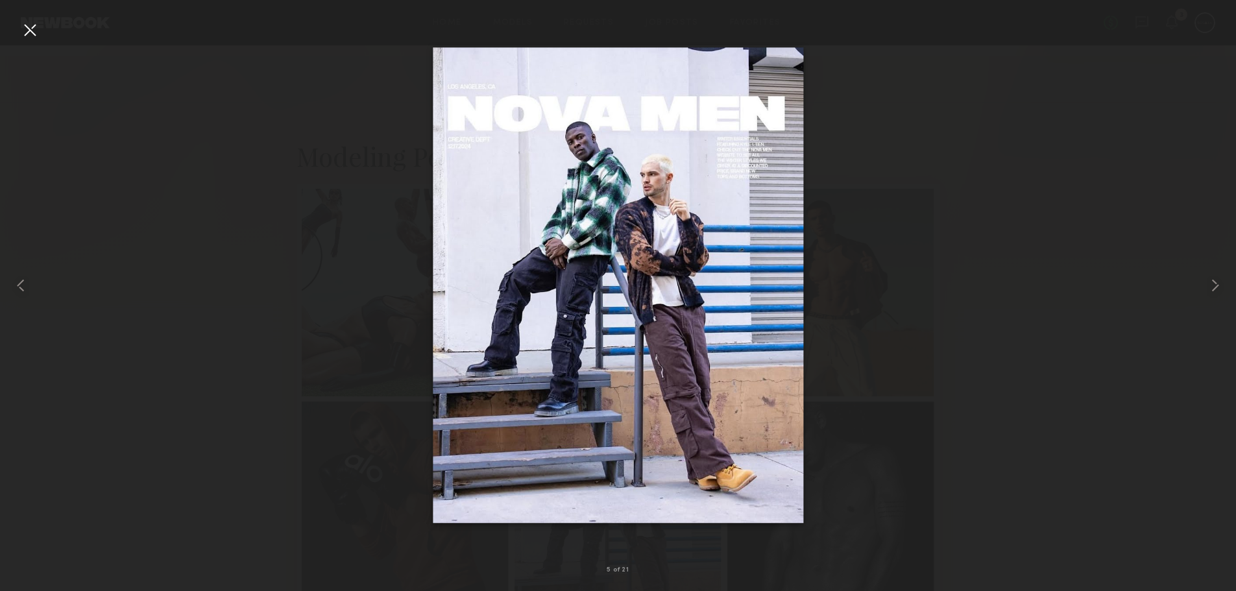
click at [1215, 293] on common-icon at bounding box center [1215, 285] width 21 height 21
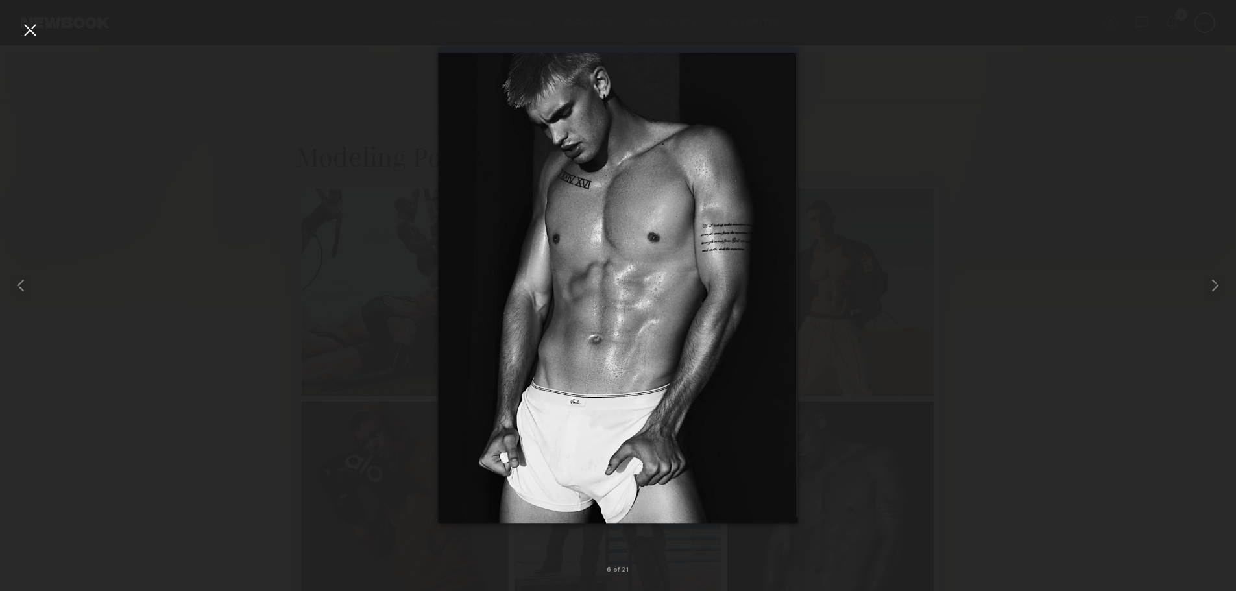
click at [1215, 293] on common-icon at bounding box center [1215, 285] width 21 height 21
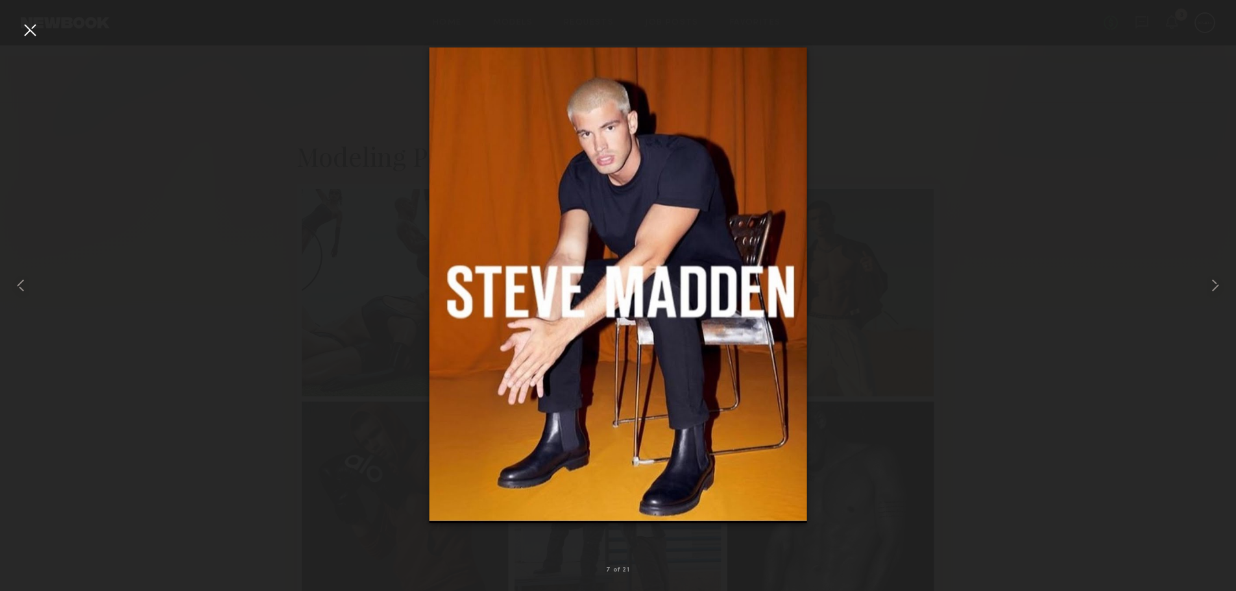
click at [1215, 293] on common-icon at bounding box center [1215, 285] width 21 height 21
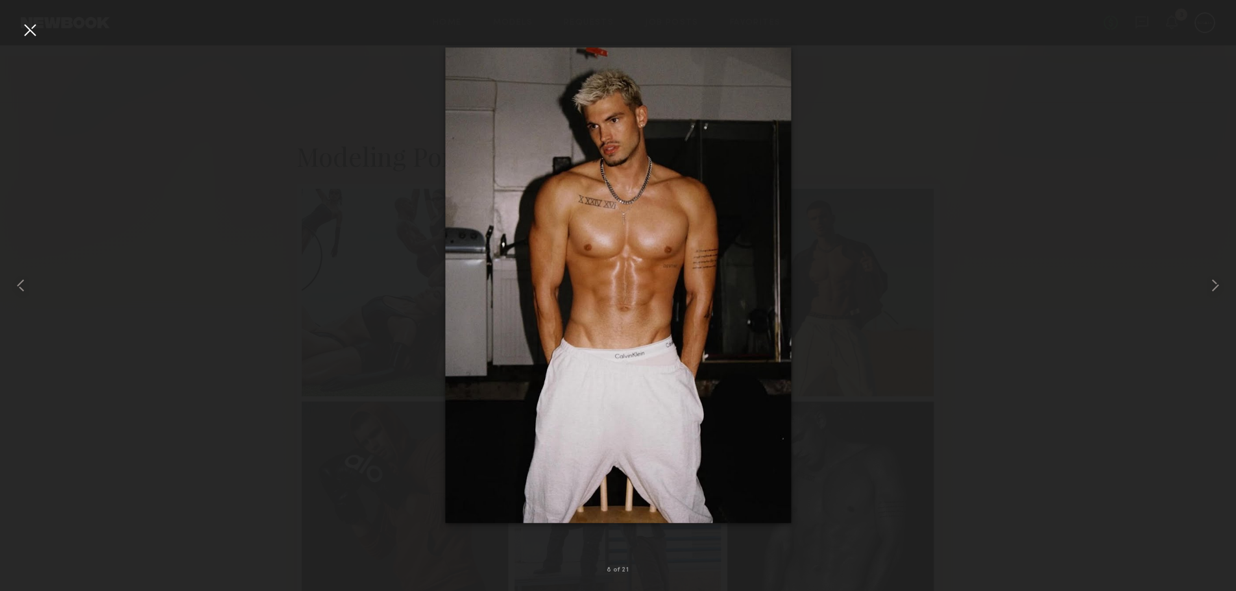
click at [1215, 297] on div at bounding box center [1211, 285] width 49 height 529
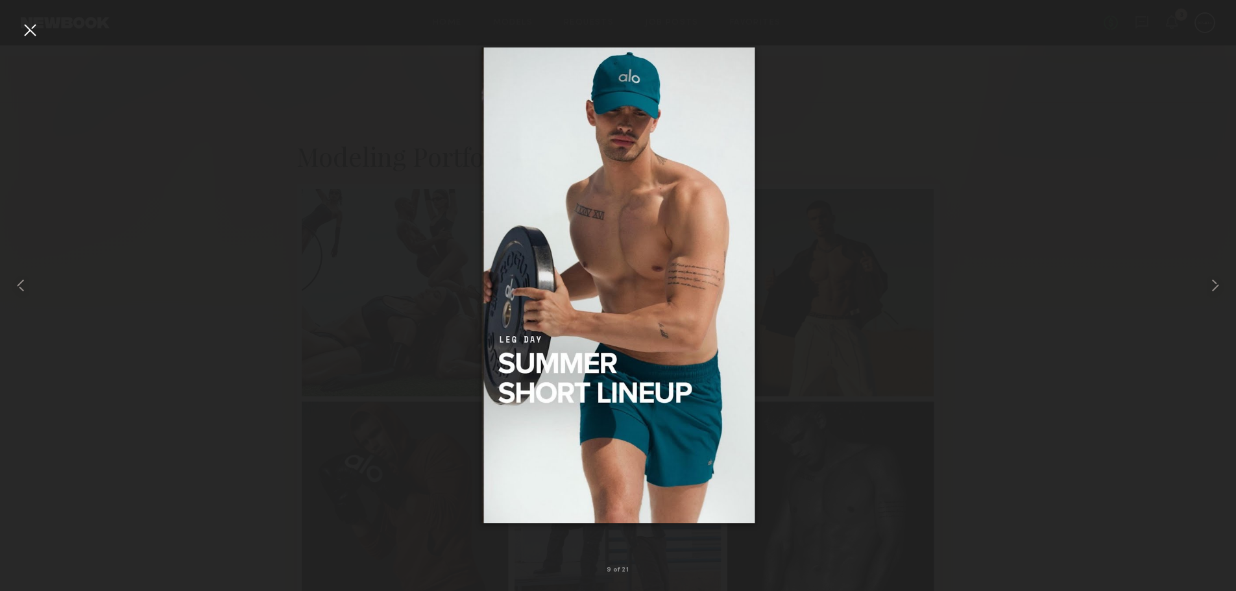
click at [1215, 297] on div at bounding box center [1211, 285] width 49 height 529
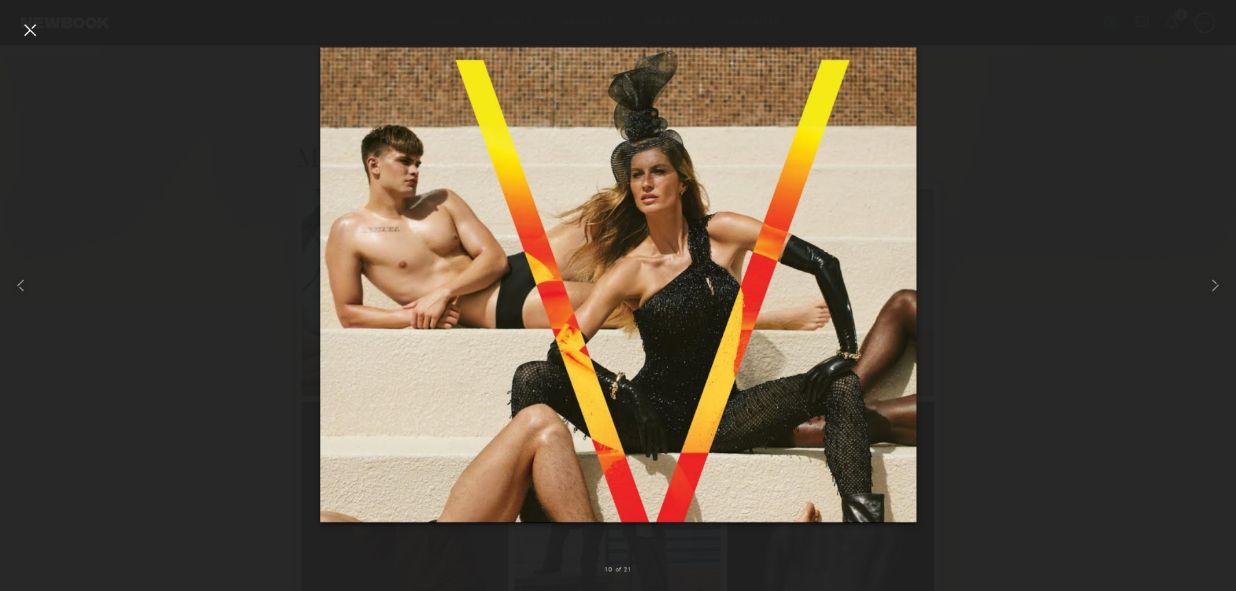
click at [1215, 297] on div at bounding box center [1211, 285] width 49 height 529
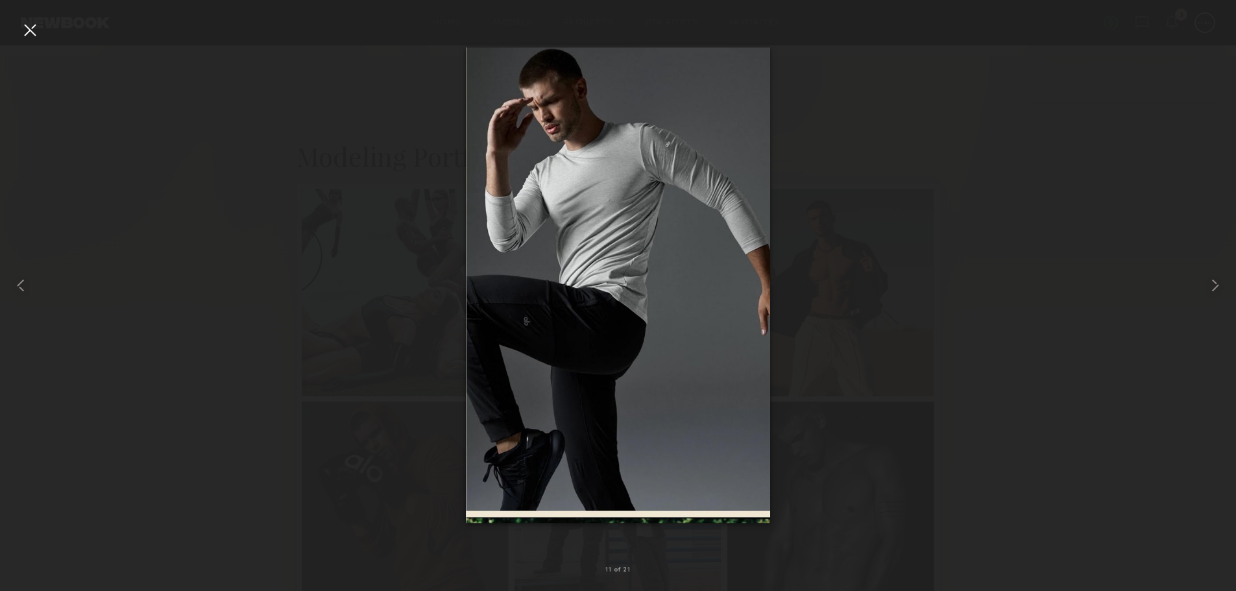
click at [1216, 290] on common-icon at bounding box center [1215, 285] width 21 height 21
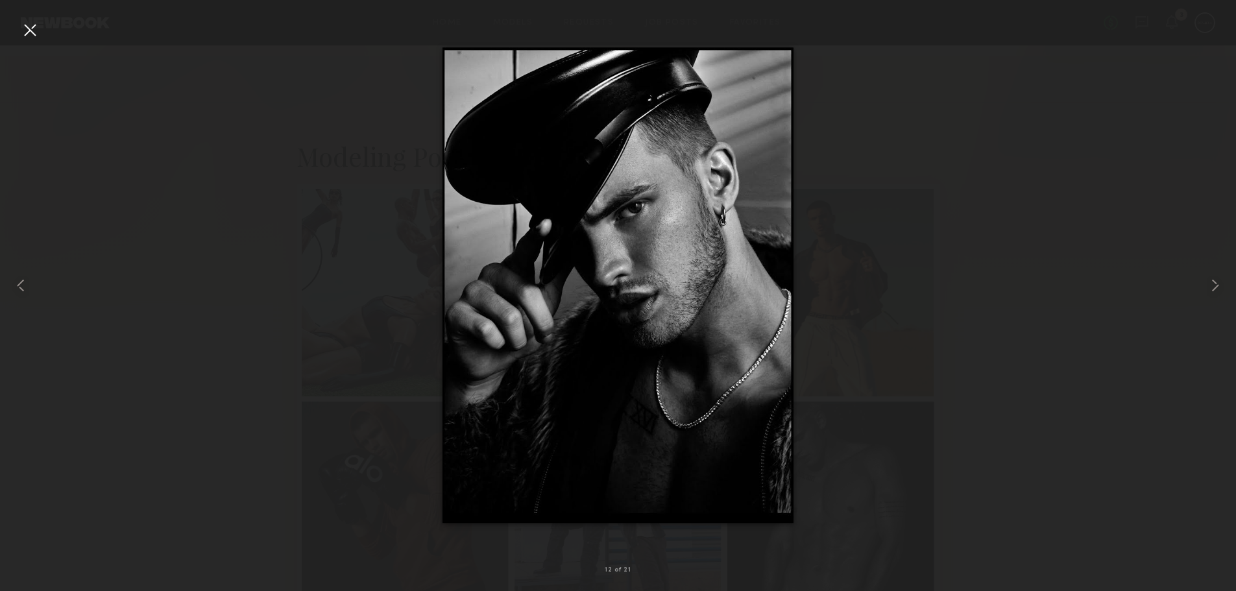
click at [16, 291] on common-icon at bounding box center [20, 285] width 21 height 21
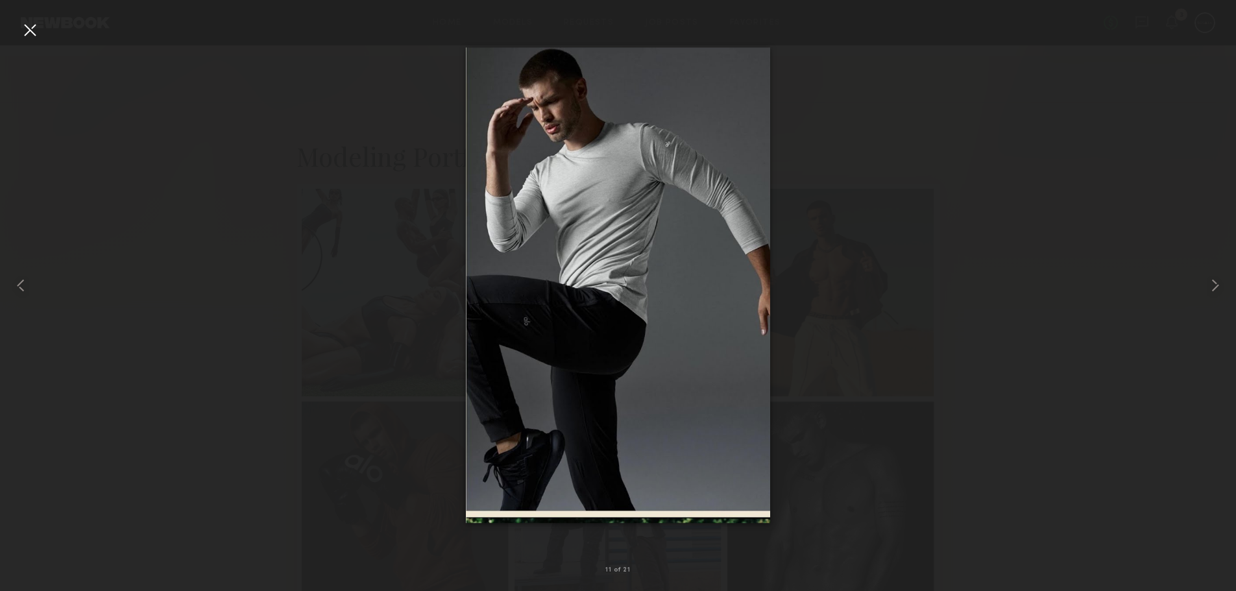
click at [1215, 281] on common-icon at bounding box center [1215, 285] width 21 height 21
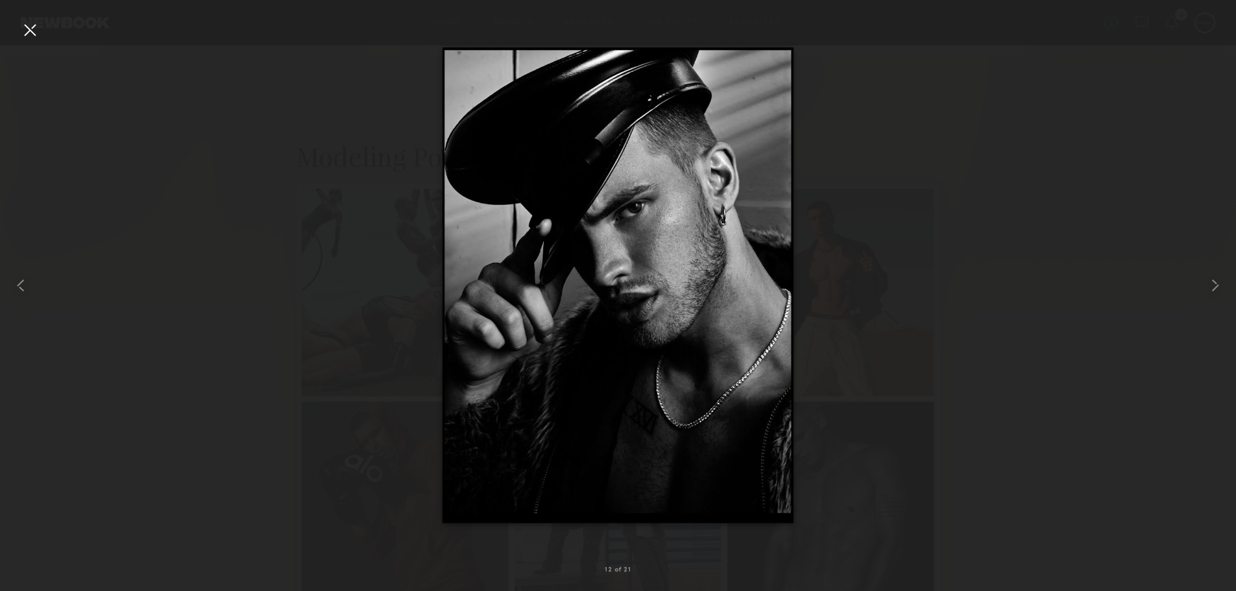
click at [1218, 281] on common-icon at bounding box center [1215, 285] width 21 height 21
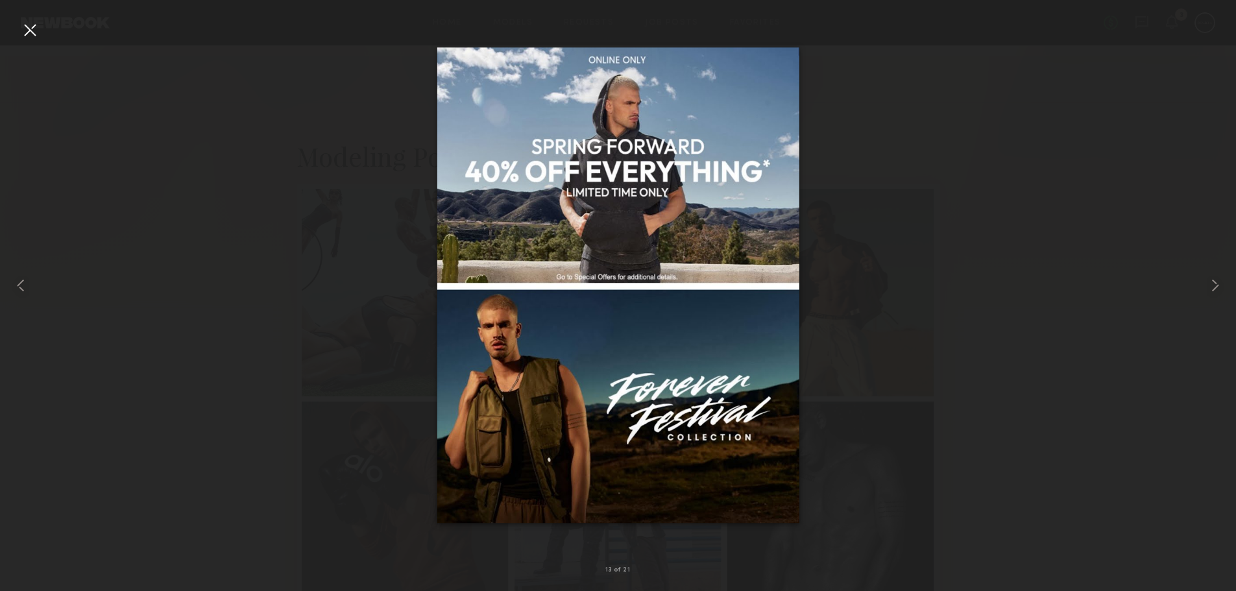
click at [1218, 281] on common-icon at bounding box center [1215, 285] width 21 height 21
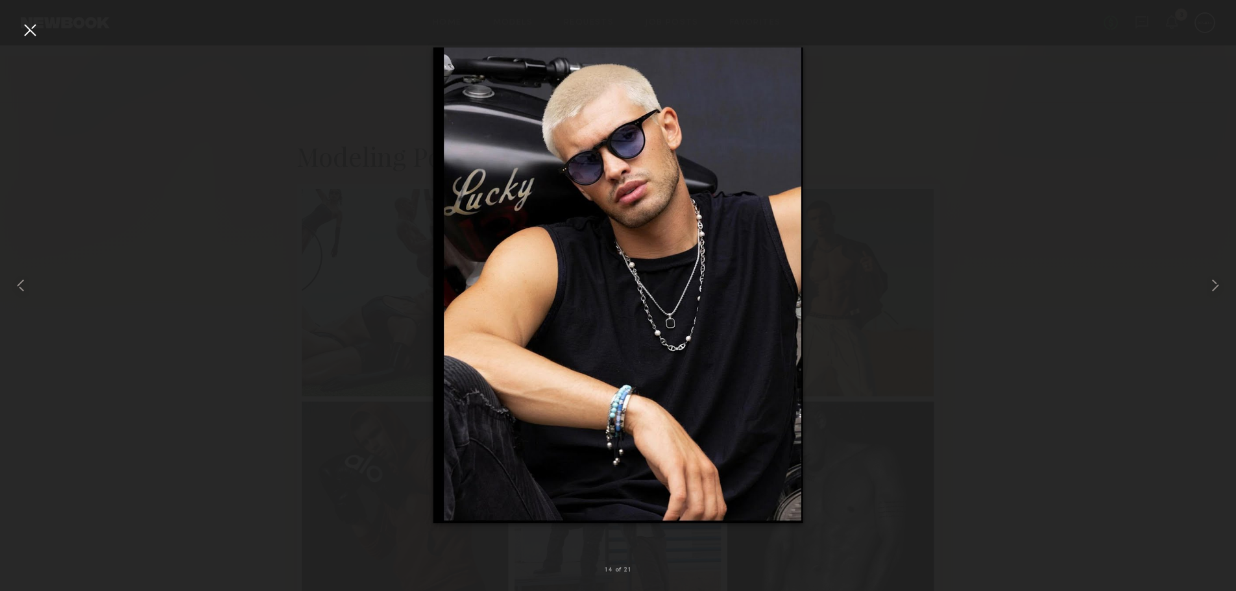
click at [1218, 281] on common-icon at bounding box center [1215, 285] width 21 height 21
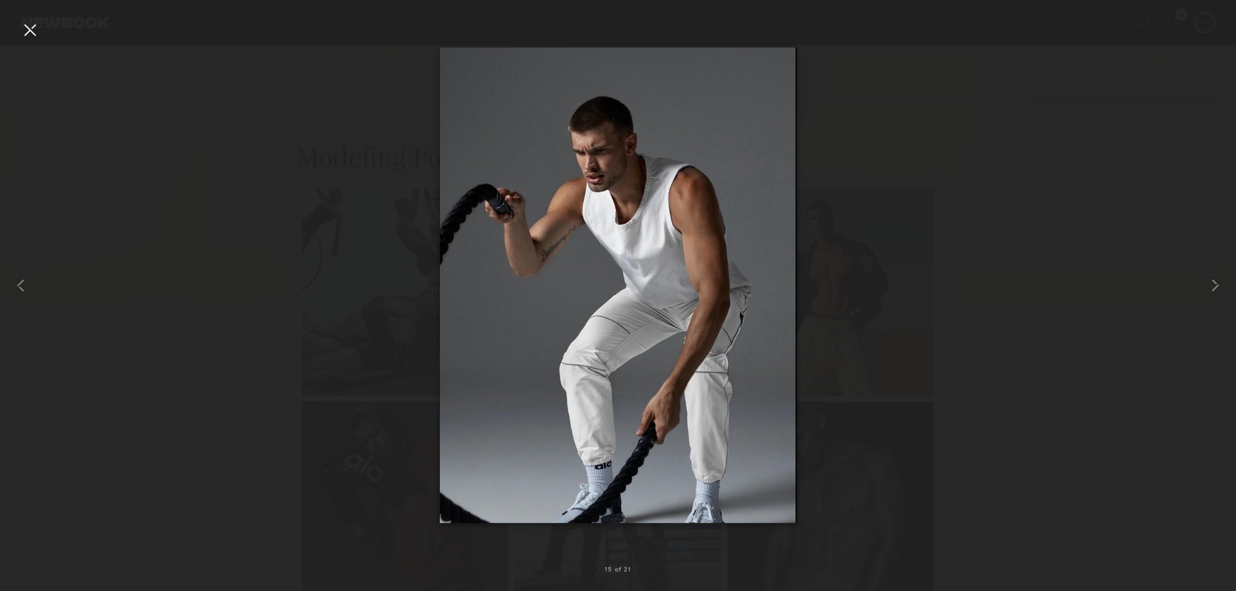
click at [1218, 281] on common-icon at bounding box center [1215, 285] width 21 height 21
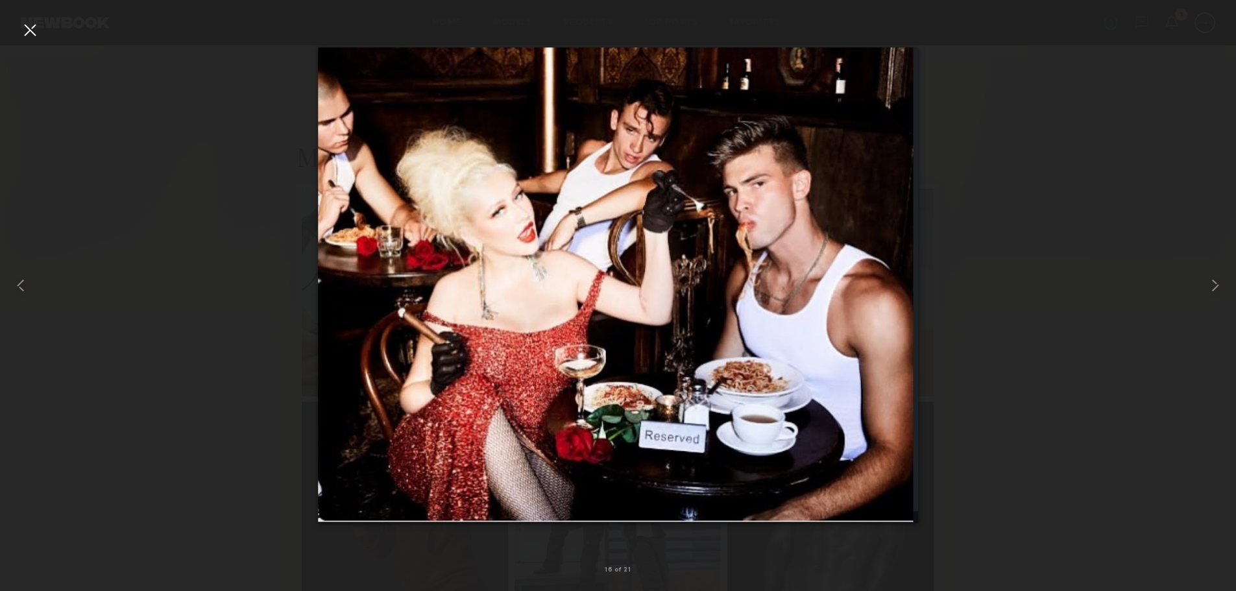
click at [1218, 281] on common-icon at bounding box center [1215, 285] width 21 height 21
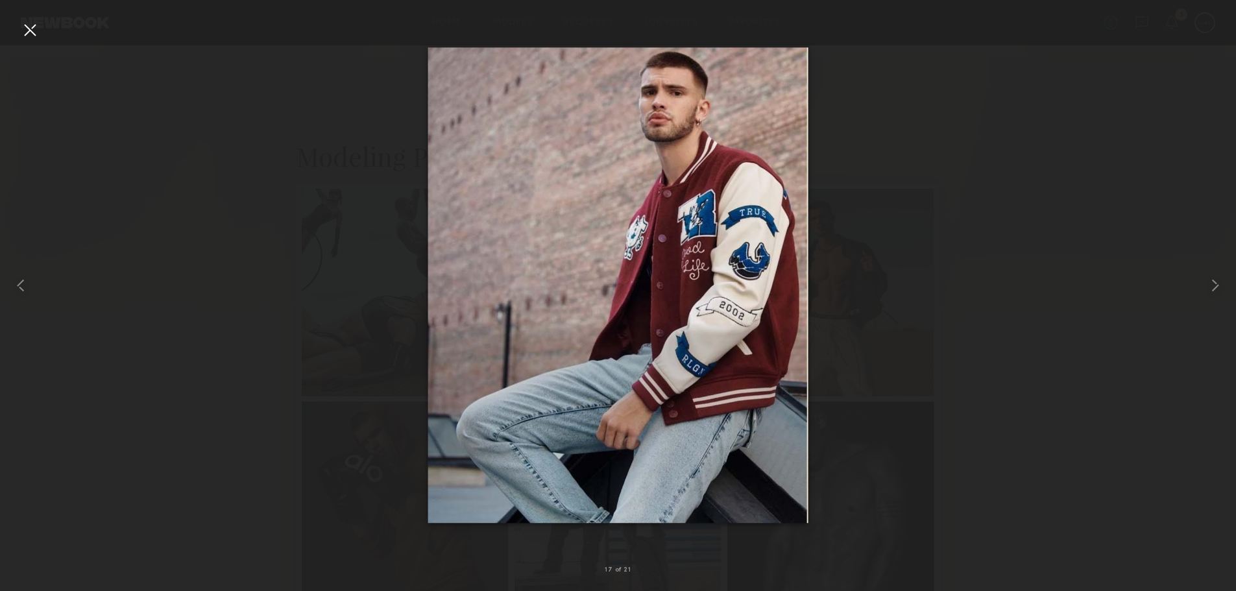
click at [1218, 281] on common-icon at bounding box center [1215, 285] width 21 height 21
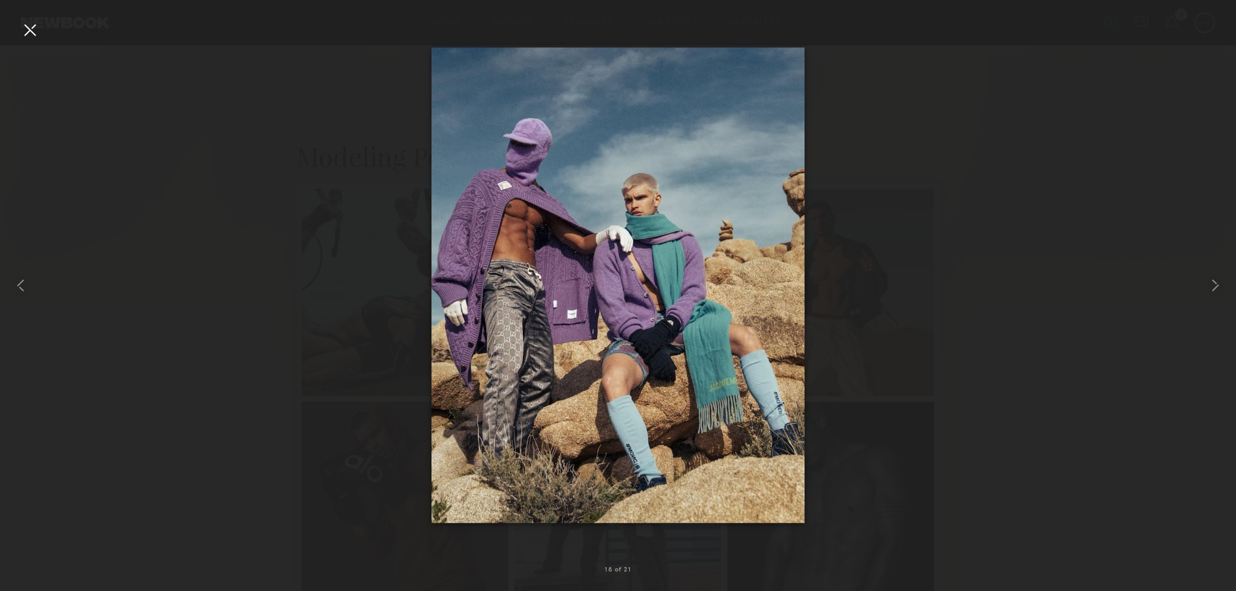
click at [1218, 281] on common-icon at bounding box center [1215, 285] width 21 height 21
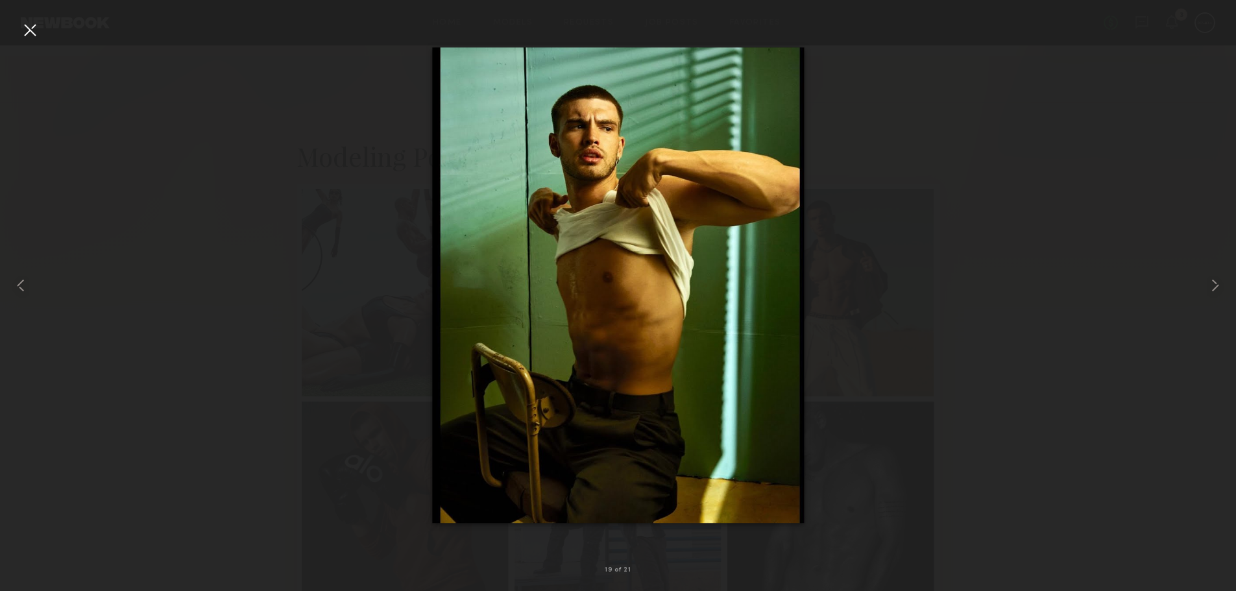
click at [1218, 281] on common-icon at bounding box center [1215, 285] width 21 height 21
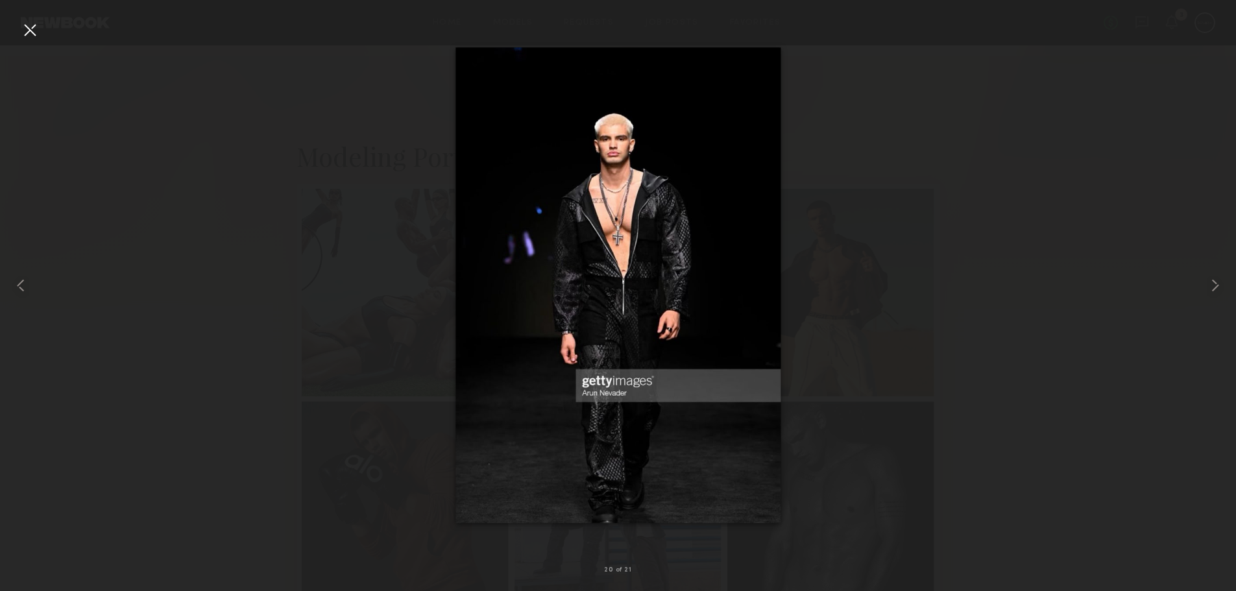
click at [1218, 281] on common-icon at bounding box center [1215, 285] width 21 height 21
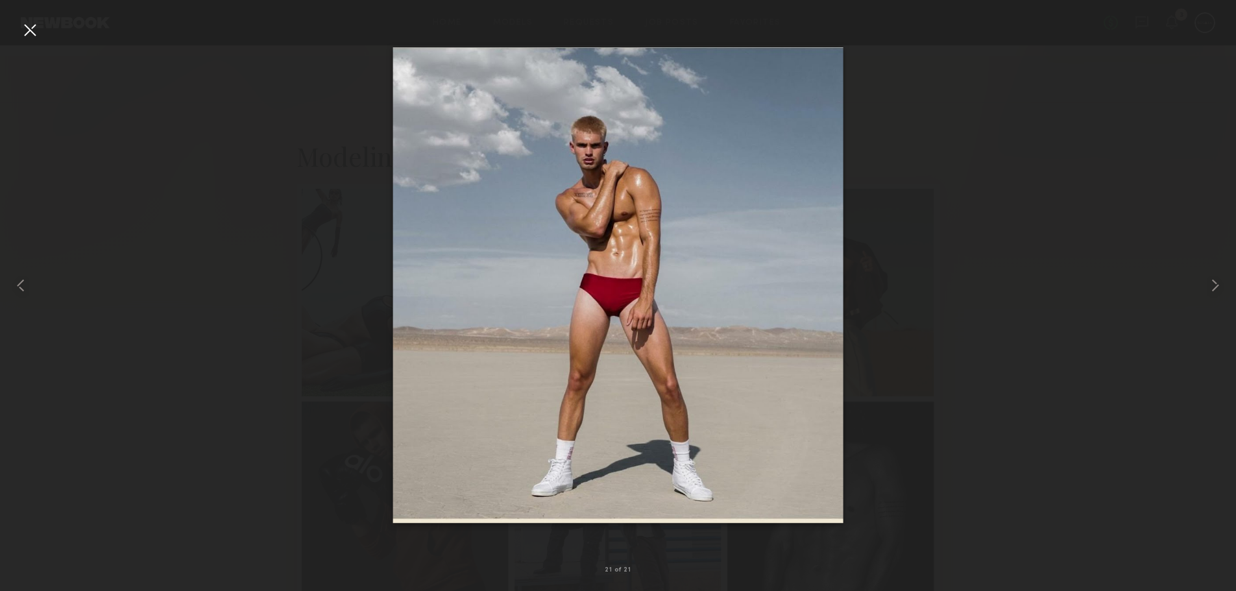
click at [1218, 281] on common-icon at bounding box center [1215, 285] width 21 height 21
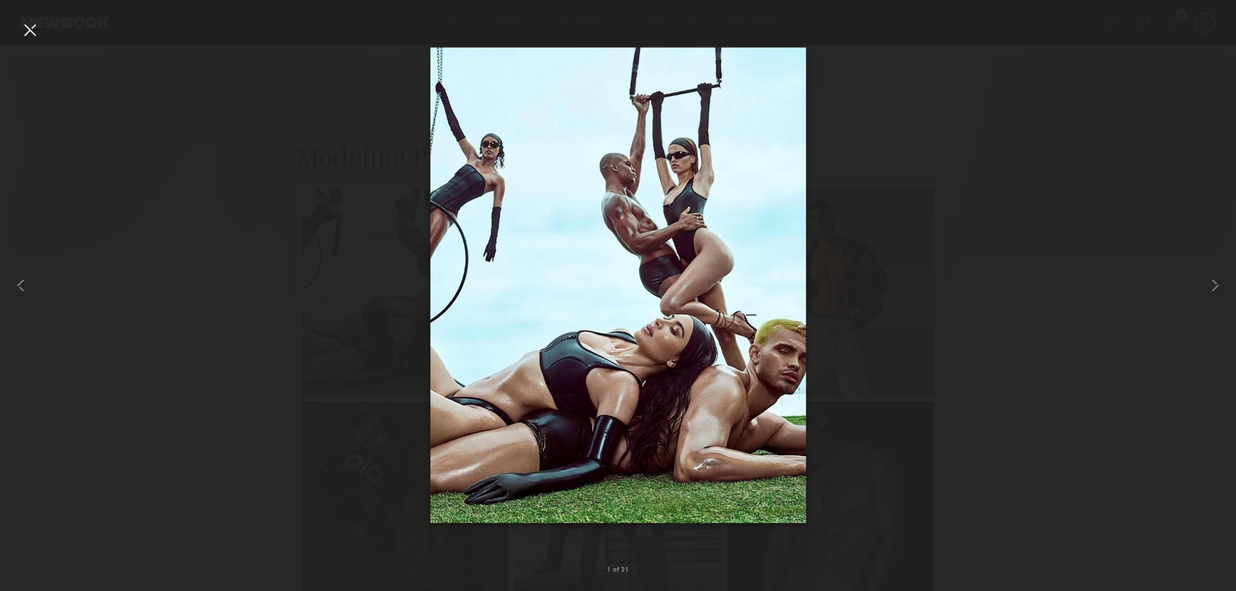
click at [1218, 281] on common-icon at bounding box center [1215, 285] width 21 height 21
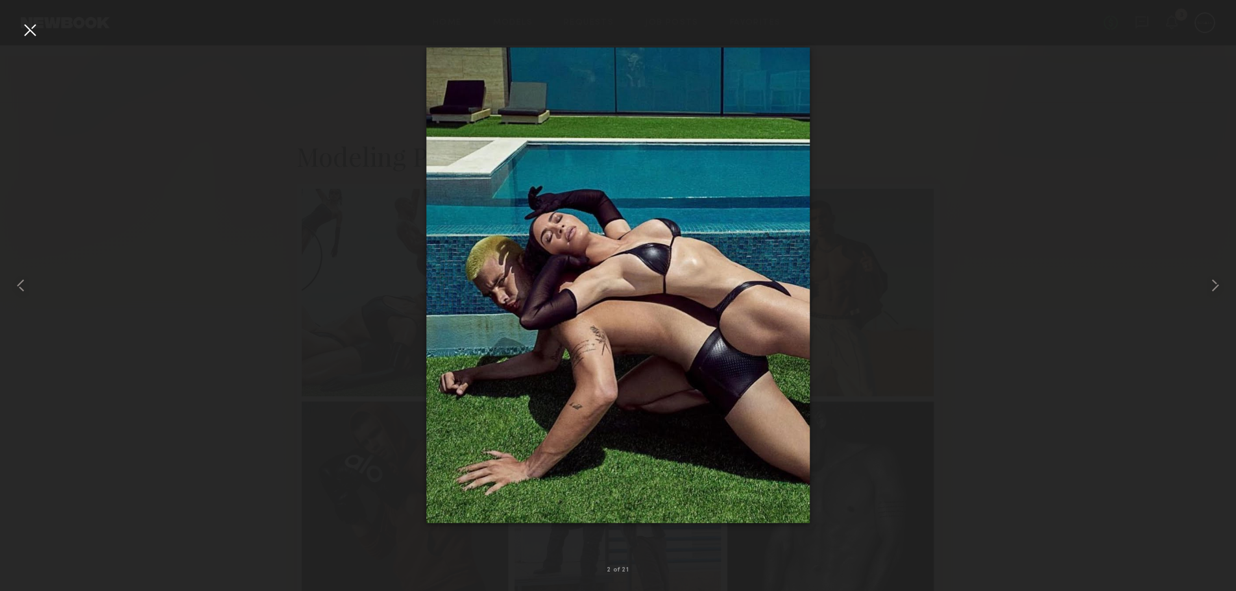
click at [1203, 67] on div at bounding box center [1211, 285] width 49 height 529
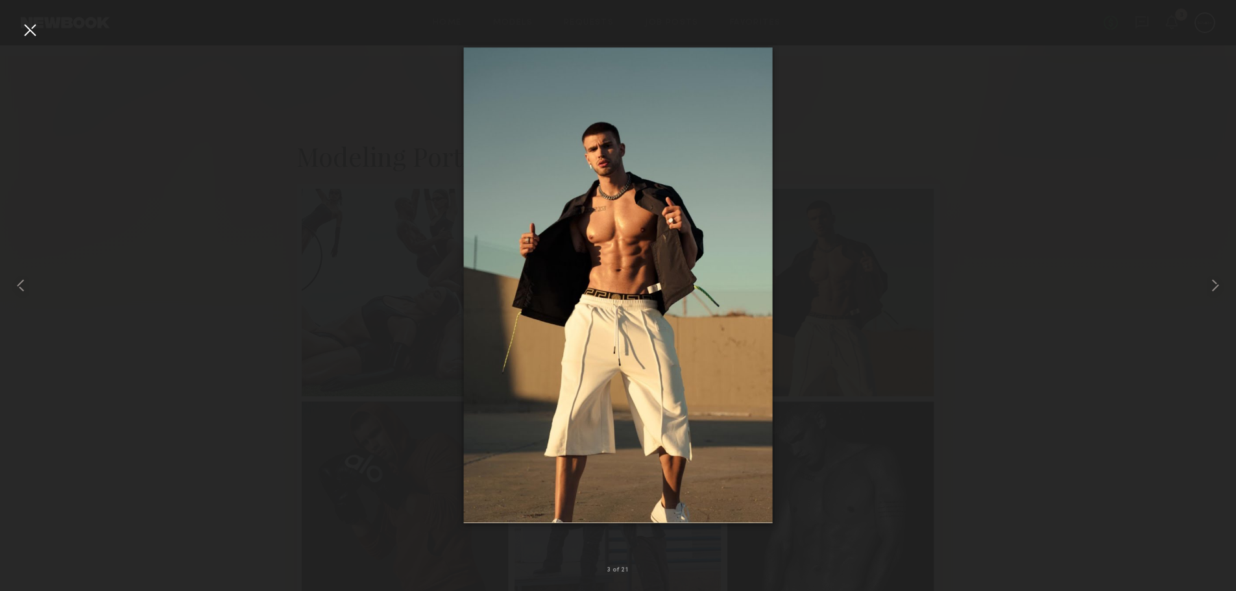
click at [25, 30] on div at bounding box center [29, 29] width 21 height 21
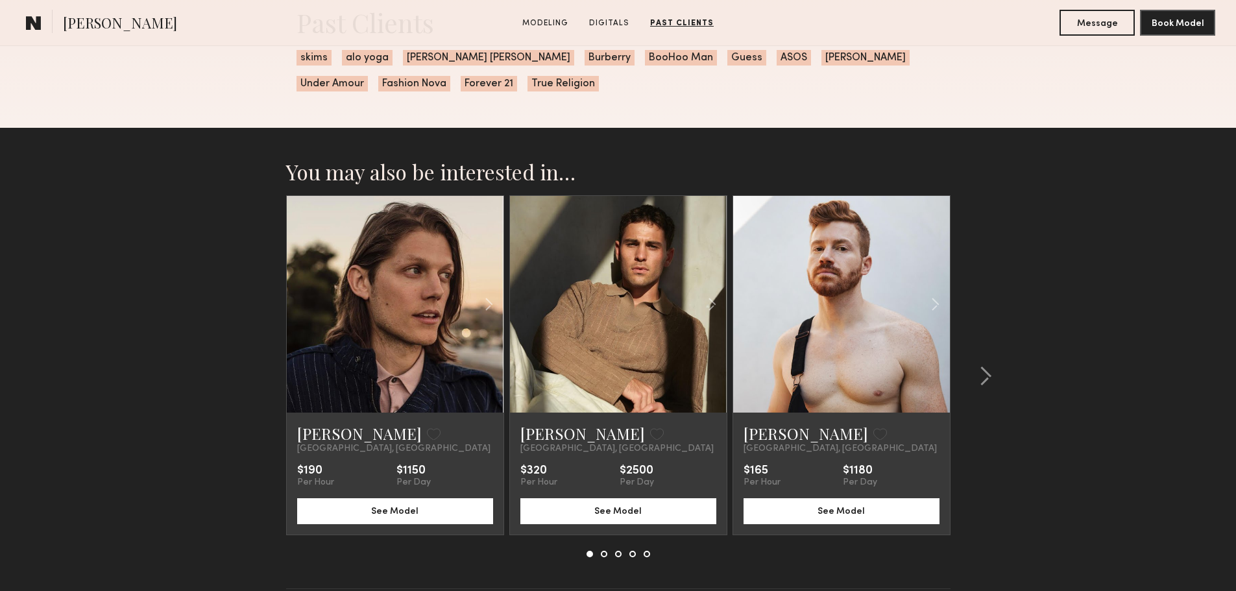
scroll to position [2556, 0]
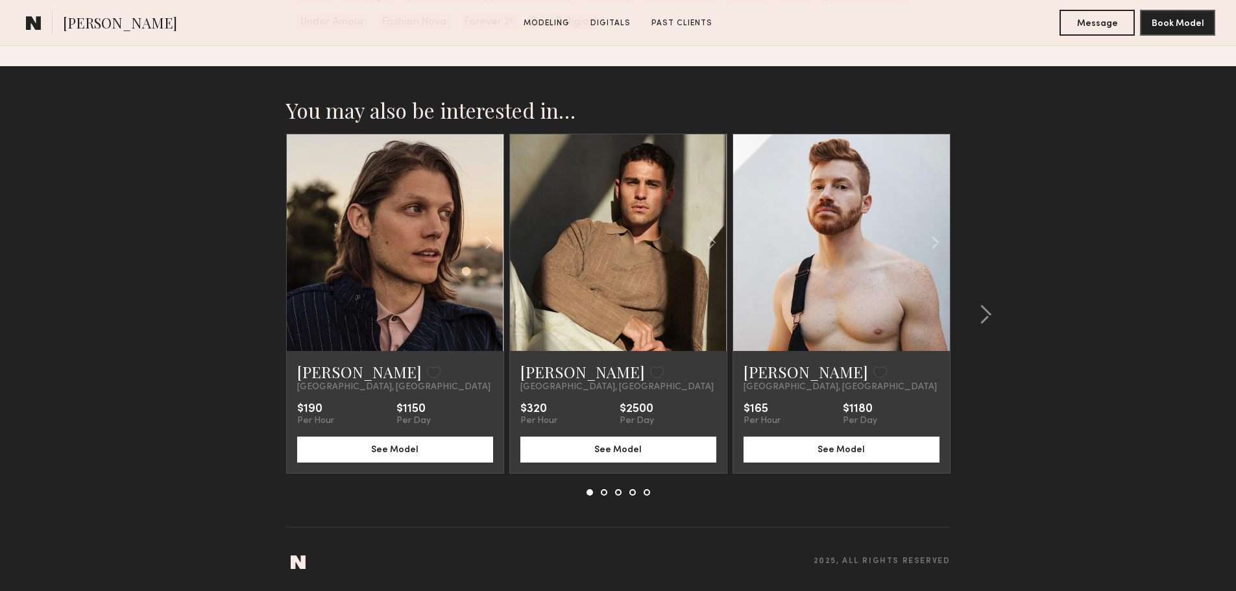
click at [985, 312] on common-icon at bounding box center [985, 314] width 13 height 21
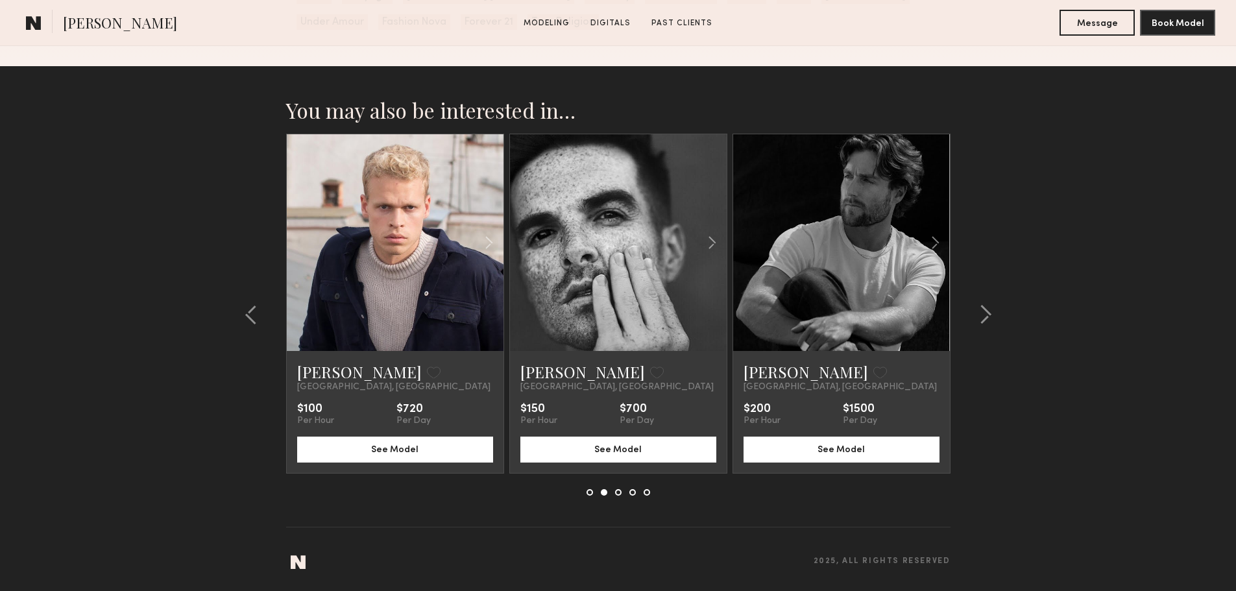
click at [984, 312] on common-icon at bounding box center [985, 314] width 13 height 21
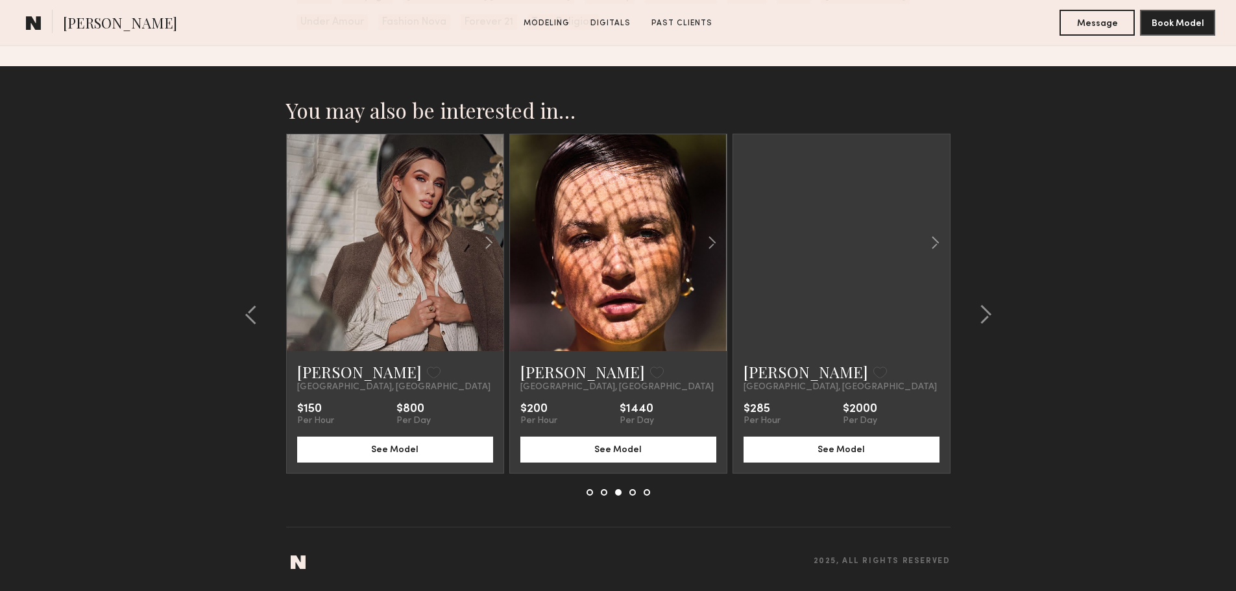
click at [984, 312] on common-icon at bounding box center [985, 314] width 13 height 21
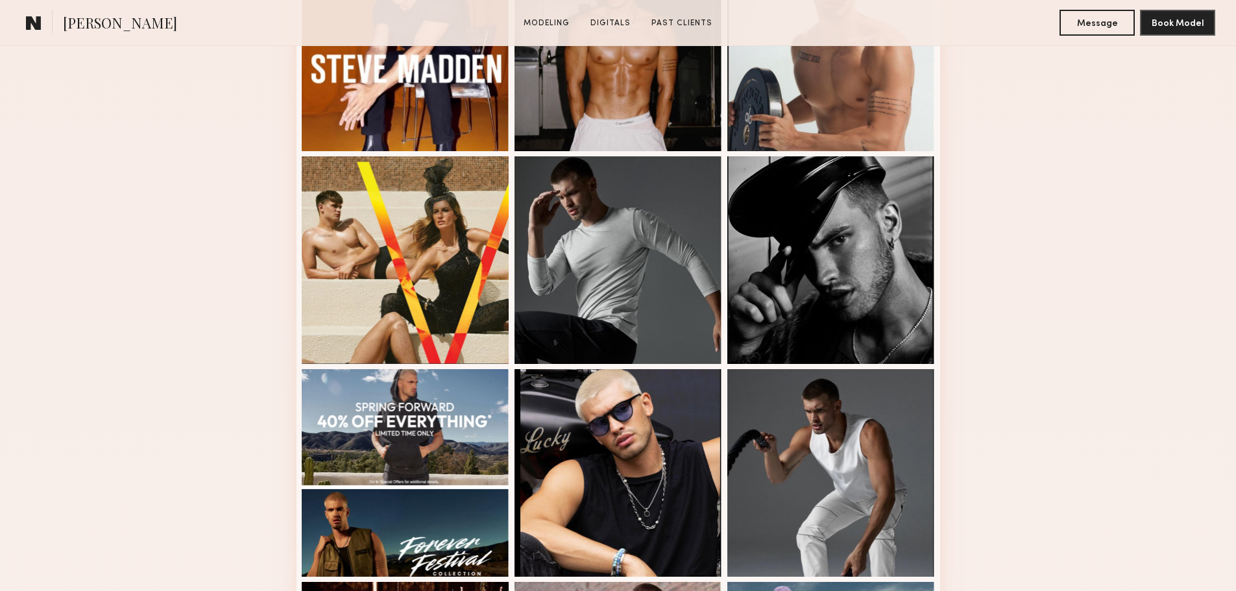
scroll to position [0, 0]
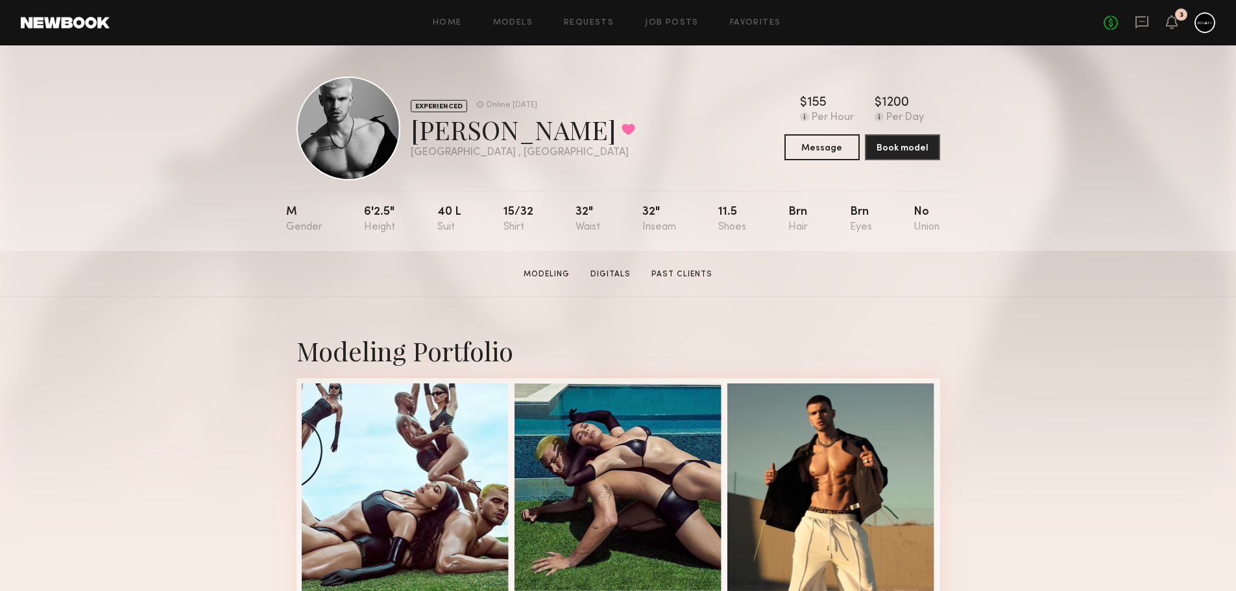
click at [604, 287] on section "Ben C. Modeling Digitals Past Clients Message Book Model" at bounding box center [618, 274] width 1236 height 46
click at [608, 280] on link "Digitals" at bounding box center [610, 275] width 51 height 12
click at [677, 280] on link "Past Clients" at bounding box center [681, 275] width 71 height 12
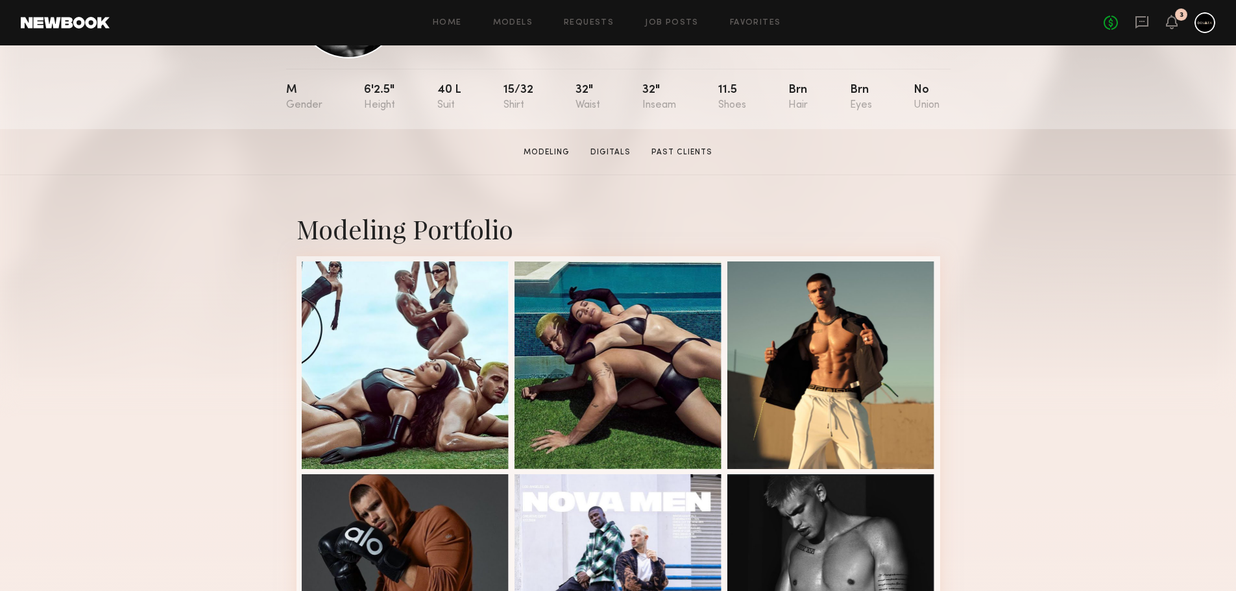
scroll to position [130, 0]
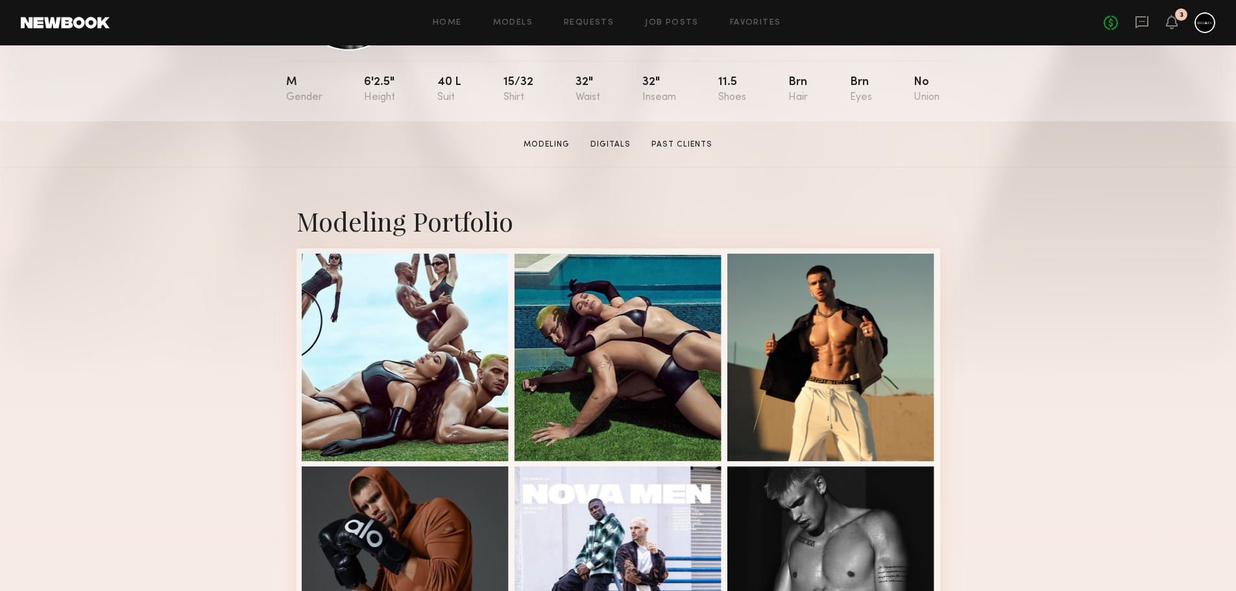
click at [438, 326] on div at bounding box center [406, 358] width 208 height 208
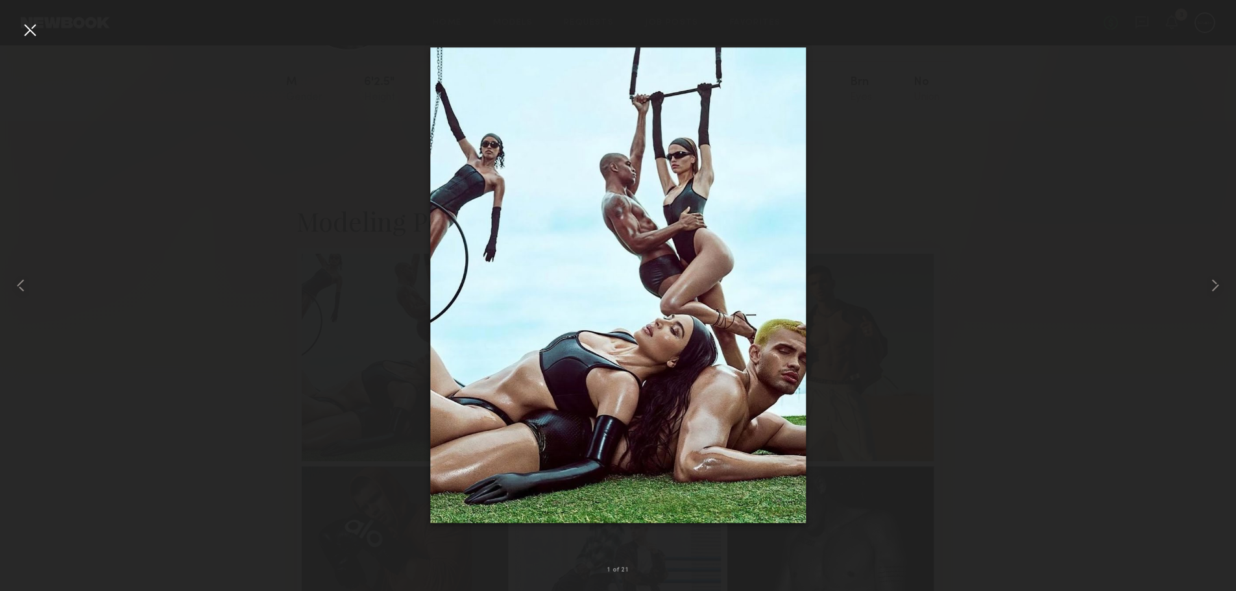
click at [1154, 49] on div at bounding box center [618, 285] width 1236 height 529
drag, startPoint x: 1111, startPoint y: 125, endPoint x: 1078, endPoint y: 111, distance: 35.2
click at [1110, 124] on div at bounding box center [618, 285] width 1236 height 529
click at [40, 29] on div at bounding box center [24, 285] width 49 height 529
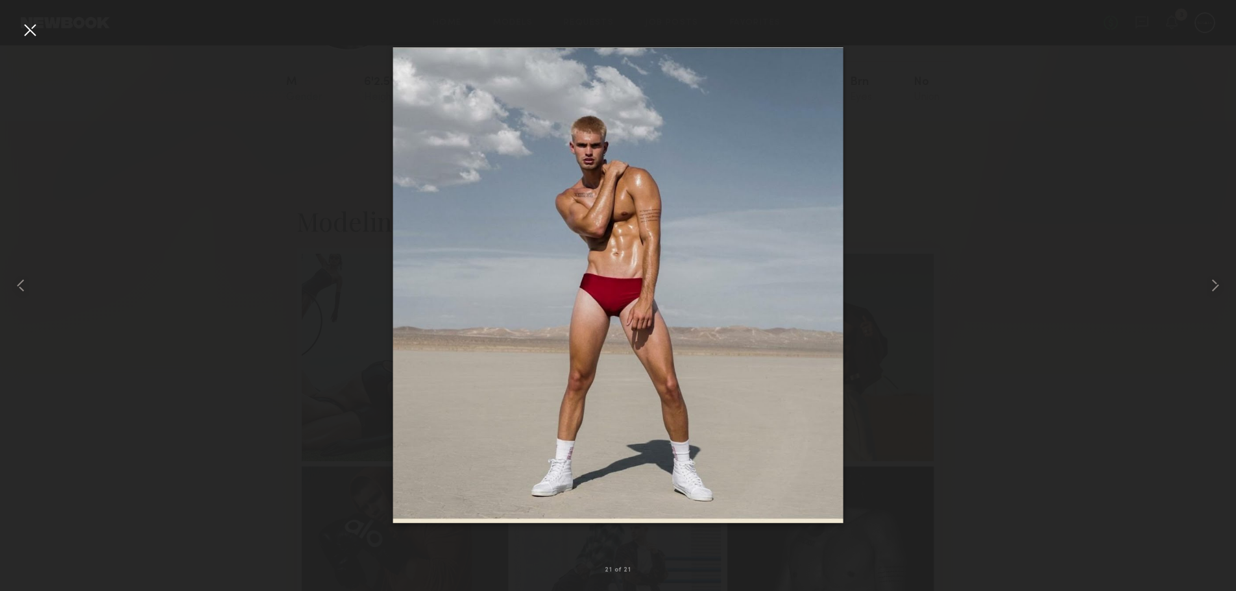
click at [34, 27] on div at bounding box center [29, 29] width 21 height 21
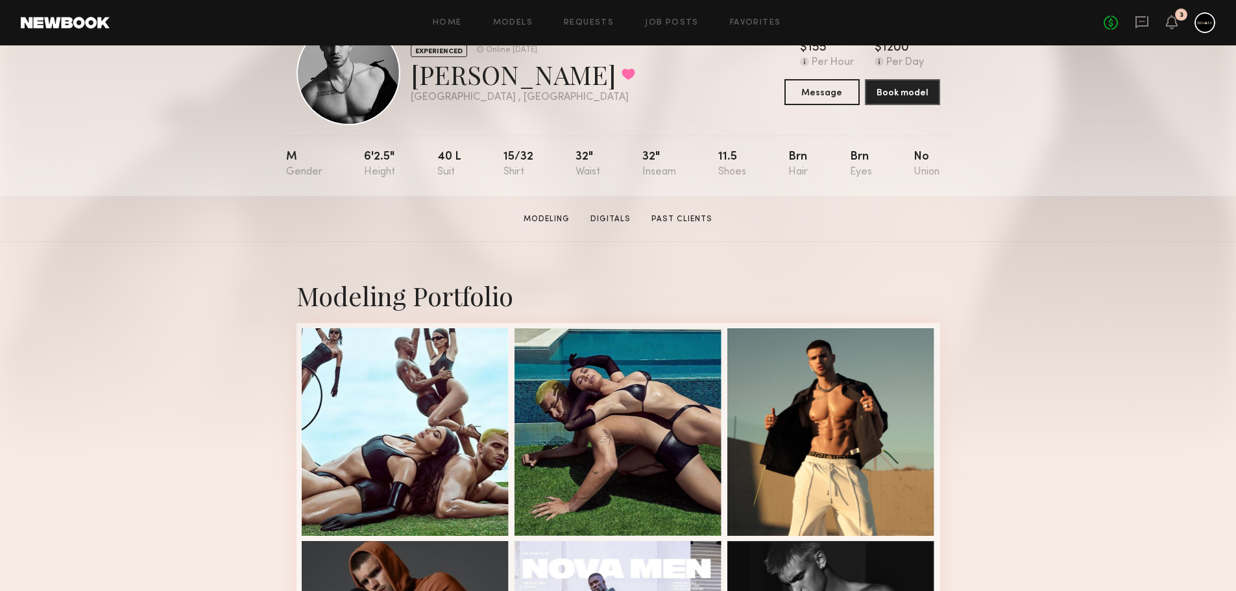
scroll to position [0, 0]
